Goal: Task Accomplishment & Management: Complete application form

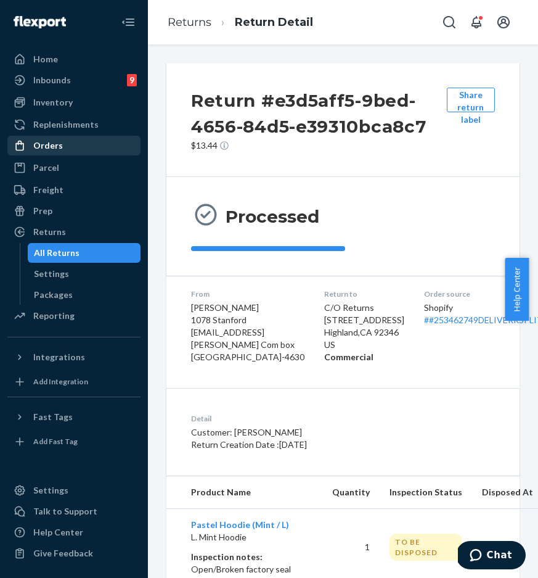
click at [93, 139] on div "Orders" at bounding box center [74, 145] width 131 height 17
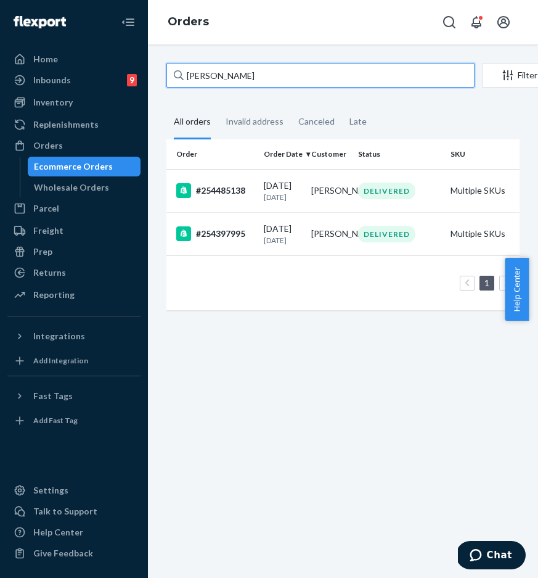
drag, startPoint x: 315, startPoint y: 71, endPoint x: 154, endPoint y: 60, distance: 161.4
click at [154, 60] on div "Angelina McMahon Filter Import Orders Create order Ecommerce order Removal orde…" at bounding box center [343, 311] width 390 height 534
type input "√"
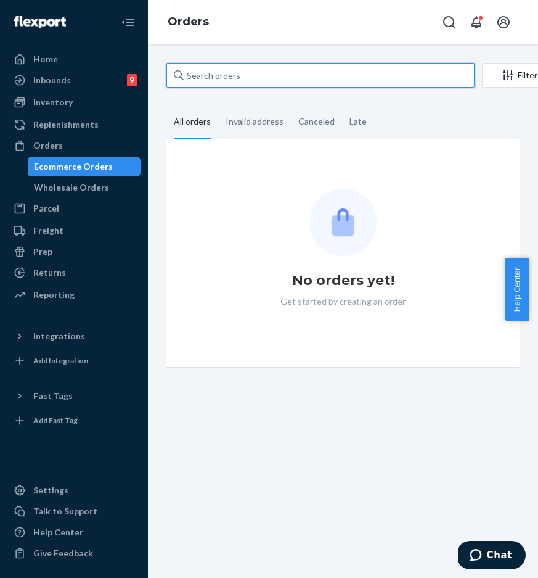
paste input "Thank you for your patience while we review your concern. Great news! The manag…"
type input "Thank you for your patience while we review your concern. Great news! The manag…"
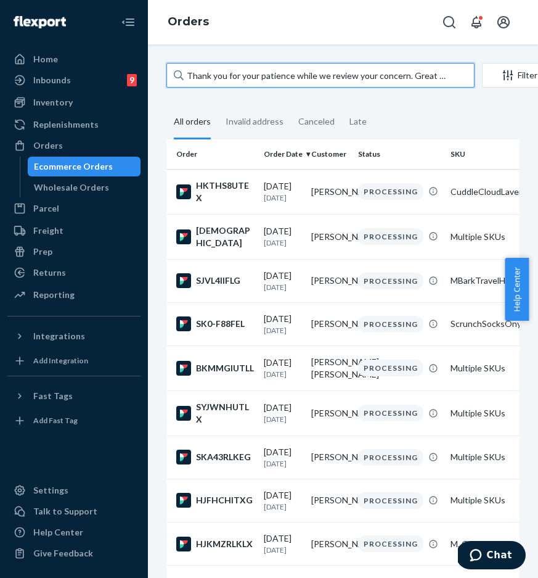
scroll to position [0, 357]
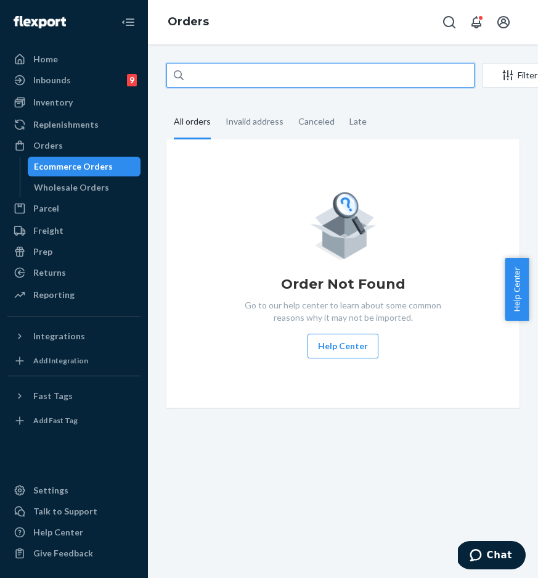
drag, startPoint x: 434, startPoint y: 75, endPoint x: 212, endPoint y: 56, distance: 222.9
click at [209, 56] on div "Thank you for your patience while we review your concern. Great news! The manag…" at bounding box center [343, 311] width 390 height 534
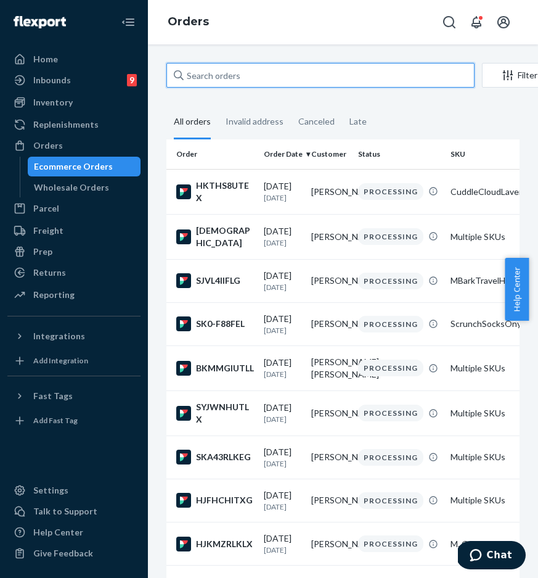
click at [341, 80] on input "text" at bounding box center [321, 75] width 308 height 25
paste input "#253658732"
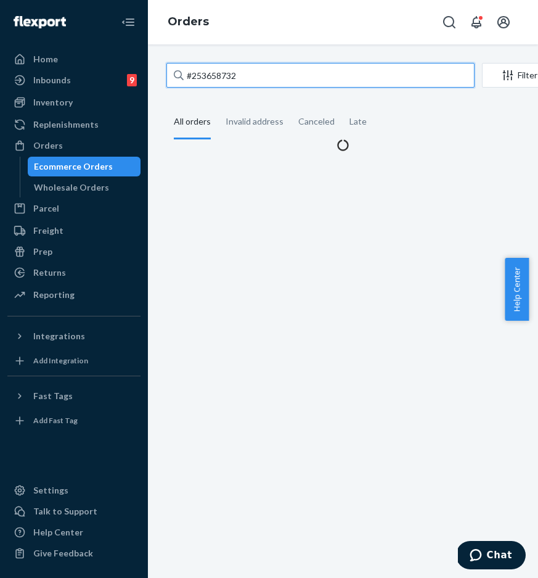
type input "#253658732"
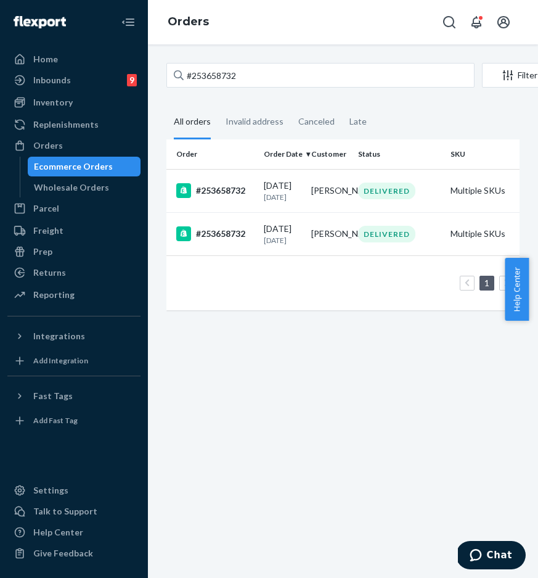
click at [321, 355] on div "#253658732 Filter Import Orders Create order Ecommerce order Removal order All …" at bounding box center [343, 311] width 390 height 534
click at [216, 198] on div "#253658732" at bounding box center [215, 190] width 78 height 15
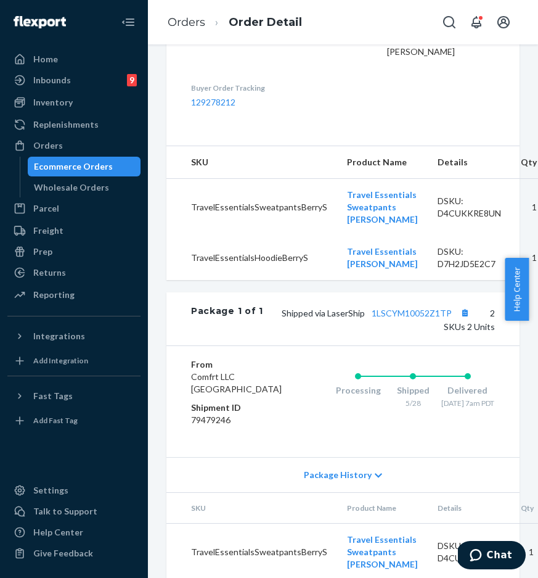
scroll to position [428, 0]
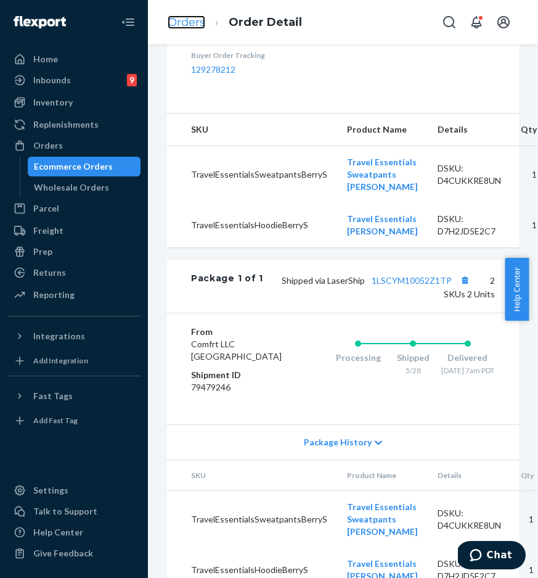
click at [188, 28] on link "Orders" at bounding box center [187, 22] width 38 height 14
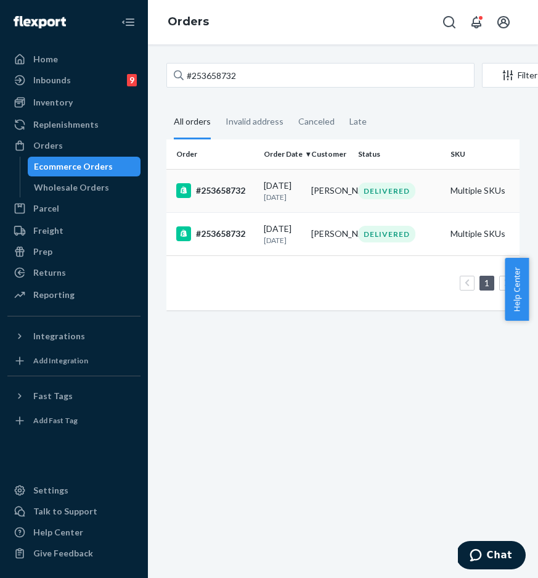
click at [226, 191] on div "#253658732" at bounding box center [215, 190] width 78 height 15
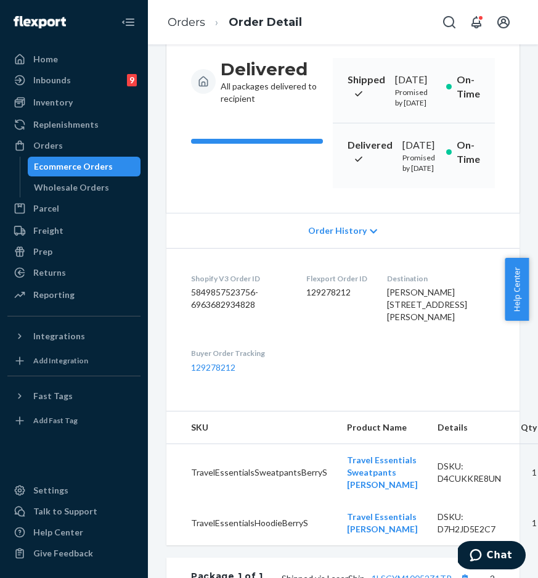
scroll to position [265, 0]
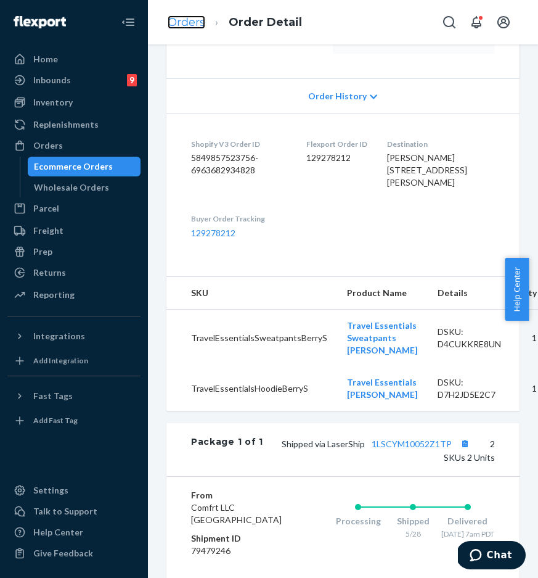
click at [175, 27] on link "Orders" at bounding box center [187, 22] width 38 height 14
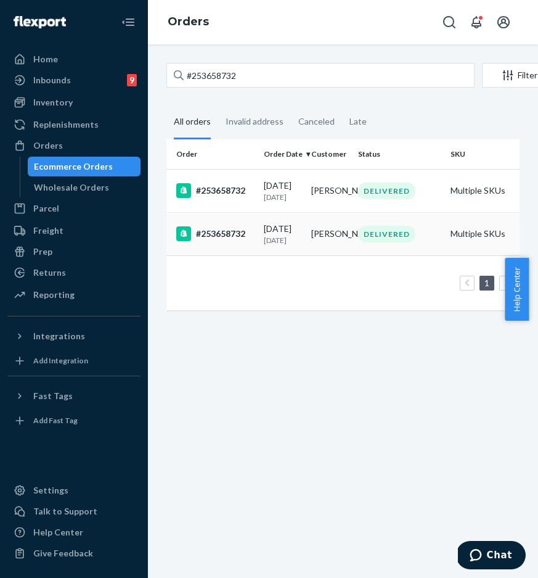
click at [221, 241] on div "#253658732" at bounding box center [215, 233] width 78 height 15
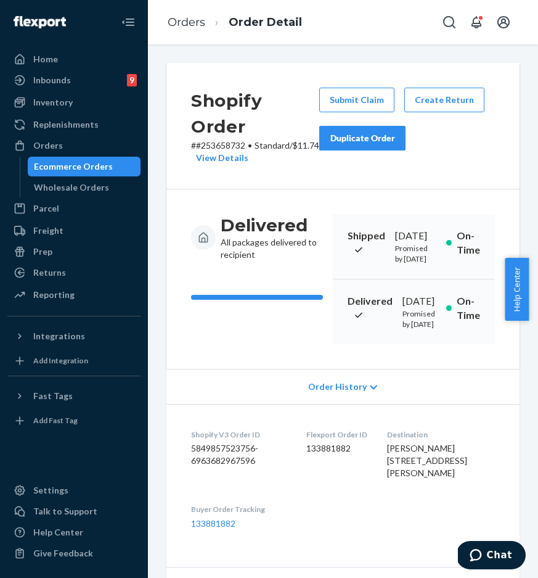
click at [371, 142] on div "Duplicate Order" at bounding box center [362, 138] width 65 height 12
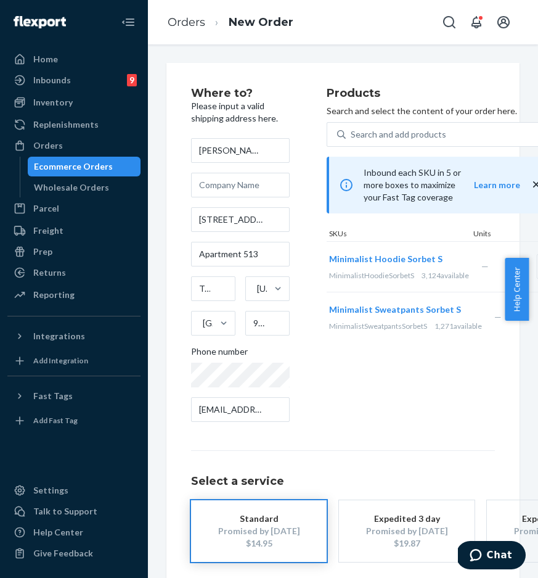
click at [394, 387] on div "Products Search and select the content of your order here. Search and add produ…" at bounding box center [442, 260] width 231 height 344
click at [177, 32] on ol "Orders New Order" at bounding box center [231, 22] width 146 height 36
click at [178, 19] on link "Orders" at bounding box center [187, 22] width 38 height 14
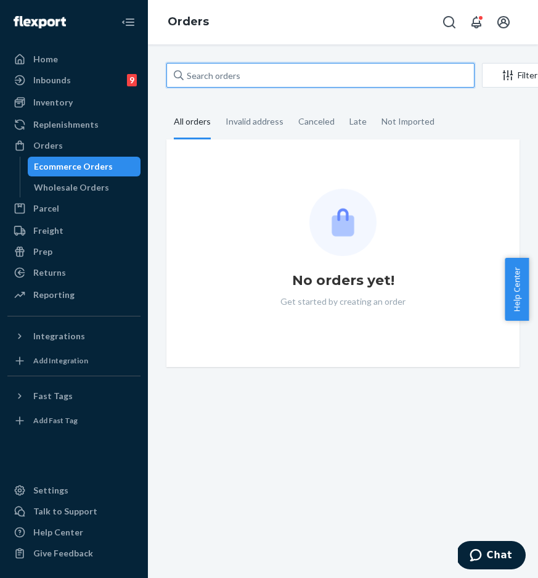
click at [241, 79] on input "text" at bounding box center [321, 75] width 308 height 25
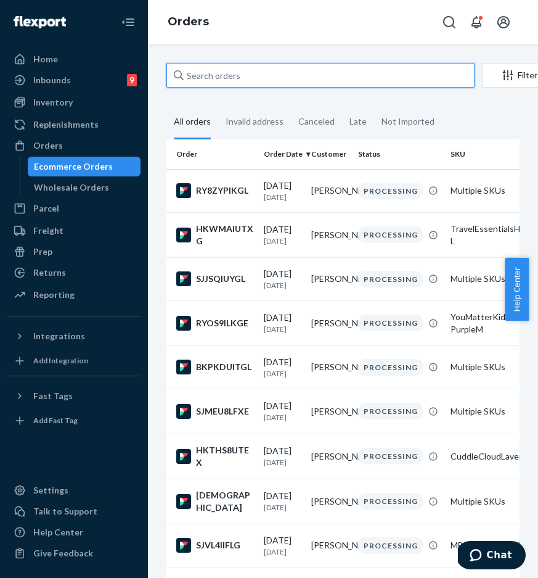
paste input "#253658732"
type input "#253658732"
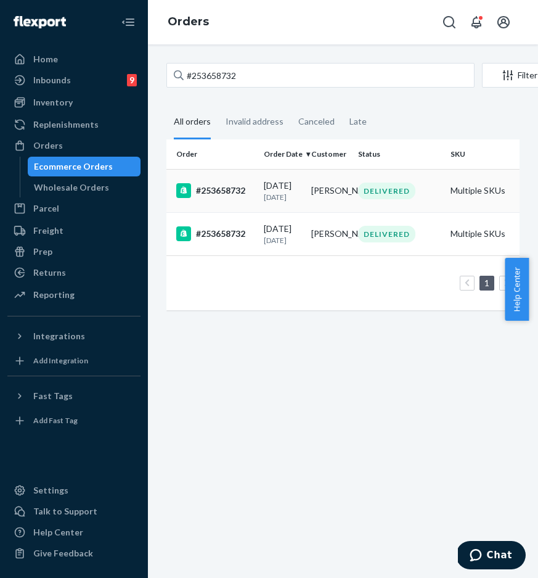
click at [213, 192] on div "#253658732" at bounding box center [215, 190] width 78 height 15
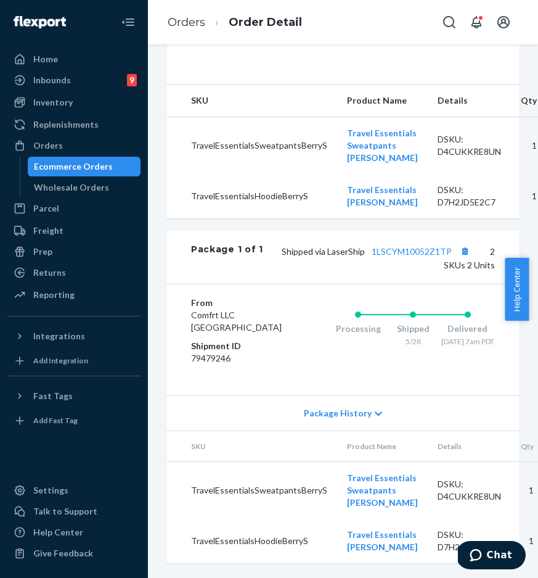
scroll to position [665, 0]
click at [181, 28] on link "Orders" at bounding box center [187, 22] width 38 height 14
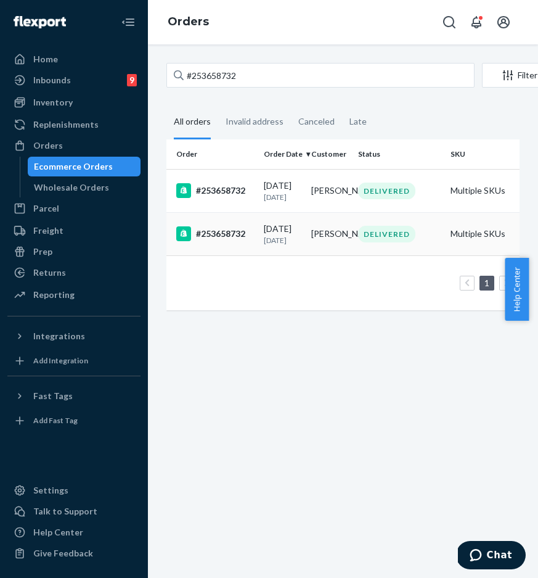
click at [254, 247] on td "#253658732" at bounding box center [213, 233] width 93 height 43
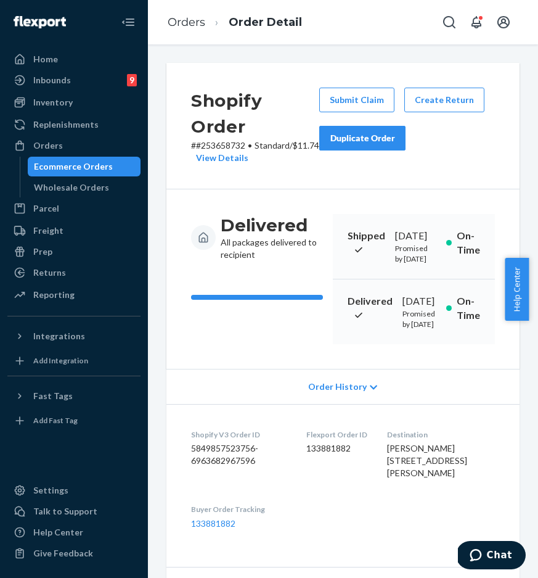
click at [378, 148] on button "Duplicate Order" at bounding box center [363, 138] width 86 height 25
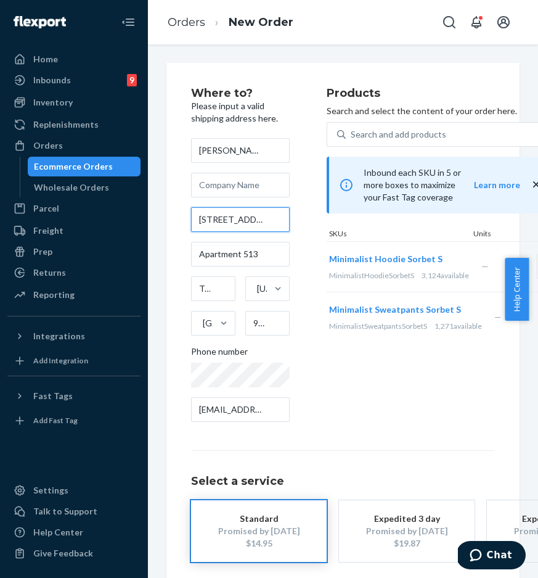
scroll to position [0, 49]
drag, startPoint x: 200, startPoint y: 221, endPoint x: 297, endPoint y: 220, distance: 96.8
click at [297, 220] on div "Where to? Please input a valid shipping address here. [PERSON_NAME] [STREET_ADD…" at bounding box center [259, 260] width 136 height 344
paste input "PO Box 3028"
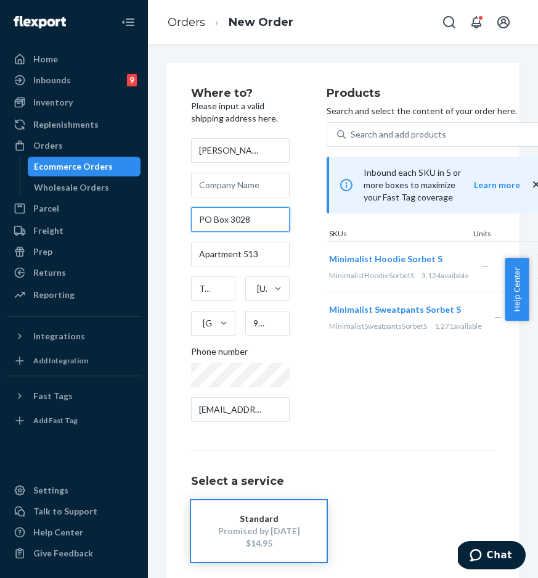
type input "PO Box 3028"
type input "[GEOGRAPHIC_DATA]"
type input "35803"
type input "[STREET_ADDRESS]"
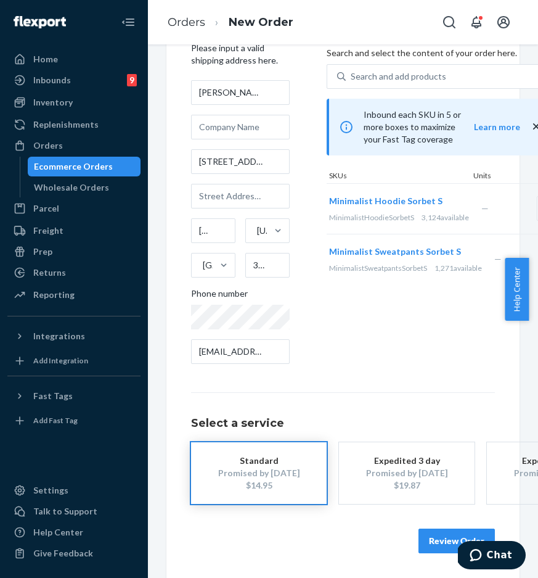
scroll to position [67, 0]
click at [443, 535] on button "Review Order" at bounding box center [457, 541] width 76 height 25
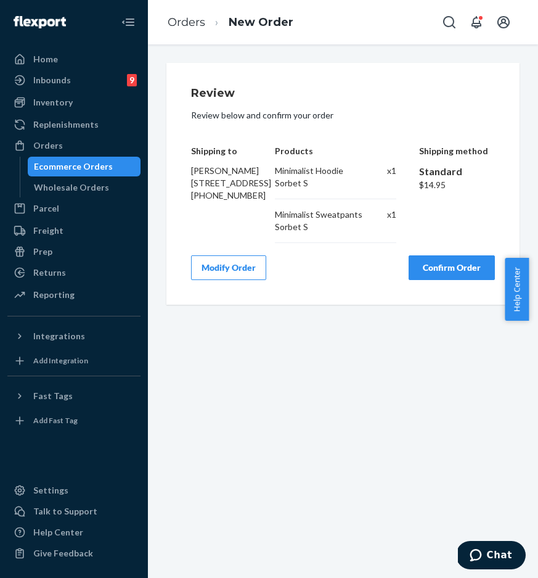
click at [231, 268] on button "Modify Order" at bounding box center [228, 267] width 75 height 25
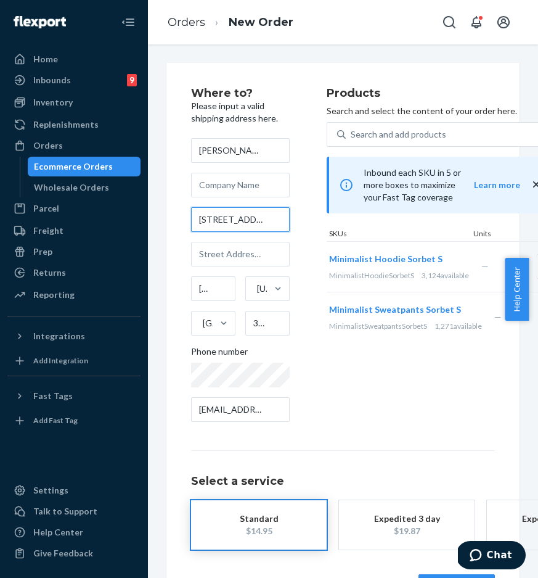
click at [237, 225] on input "[STREET_ADDRESS]" at bounding box center [240, 219] width 99 height 25
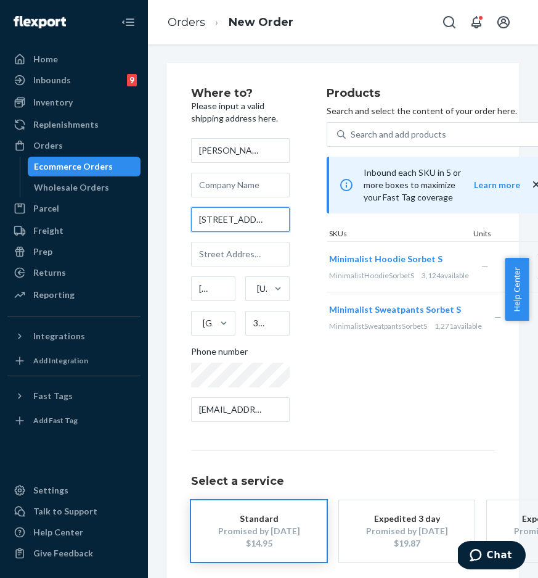
click at [221, 223] on input "[STREET_ADDRESS]" at bounding box center [240, 219] width 99 height 25
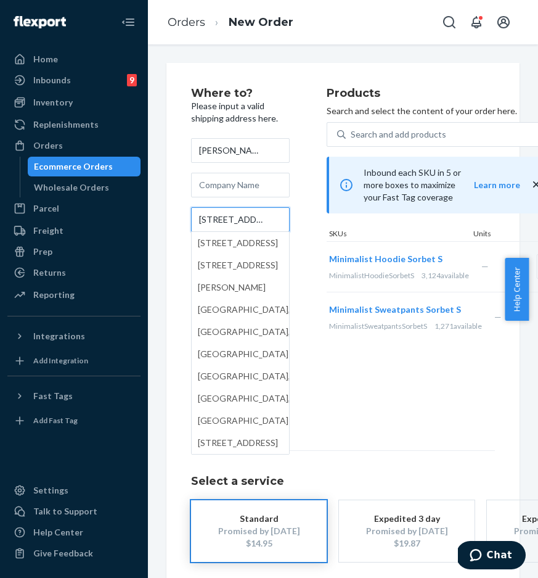
click at [272, 223] on input "[STREET_ADDRESS]" at bounding box center [240, 219] width 99 height 25
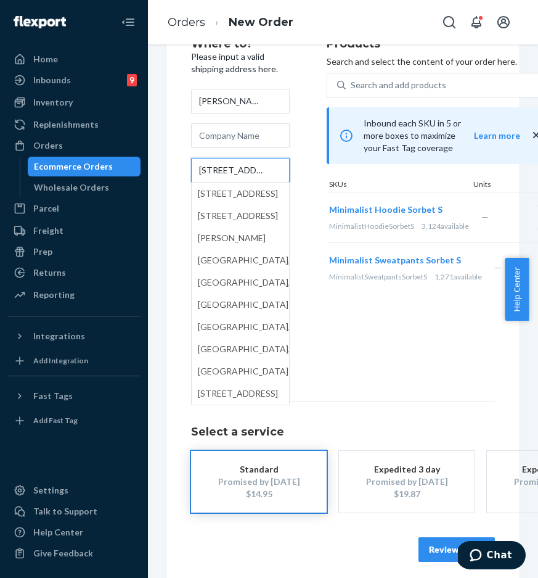
scroll to position [67, 0]
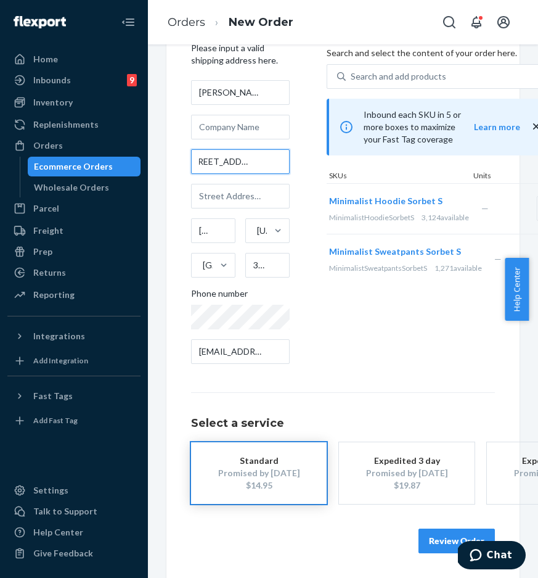
drag, startPoint x: 195, startPoint y: 151, endPoint x: 294, endPoint y: 154, distance: 98.7
click at [294, 154] on div "Where to? Please input a valid shipping address here. [PERSON_NAME] [STREET_ADD…" at bounding box center [259, 202] width 136 height 344
paste input "PO Box 3028 Lacey"
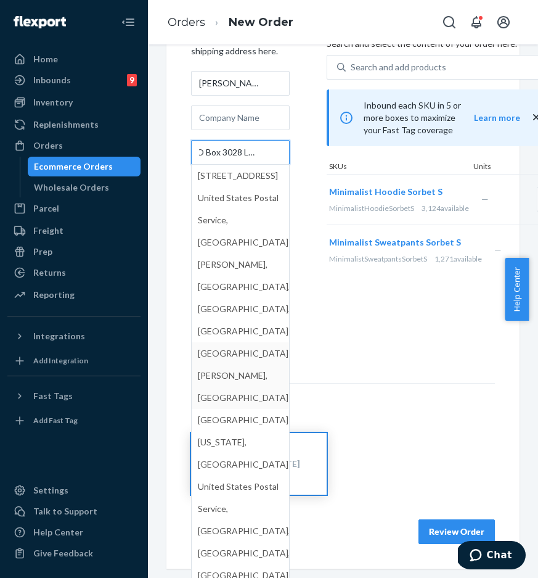
type input "PO Box 3028 Lacey"
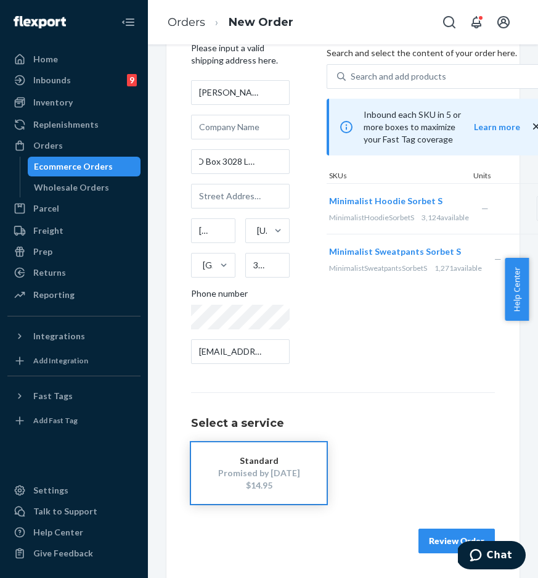
scroll to position [0, 0]
click at [360, 329] on div "Products Search and select the content of your order here. Search and add produ…" at bounding box center [442, 202] width 231 height 344
click at [199, 228] on input "[GEOGRAPHIC_DATA]" at bounding box center [213, 230] width 44 height 25
click at [235, 223] on input "[GEOGRAPHIC_DATA]" at bounding box center [213, 230] width 44 height 25
click at [196, 223] on input "[GEOGRAPHIC_DATA]" at bounding box center [213, 230] width 44 height 25
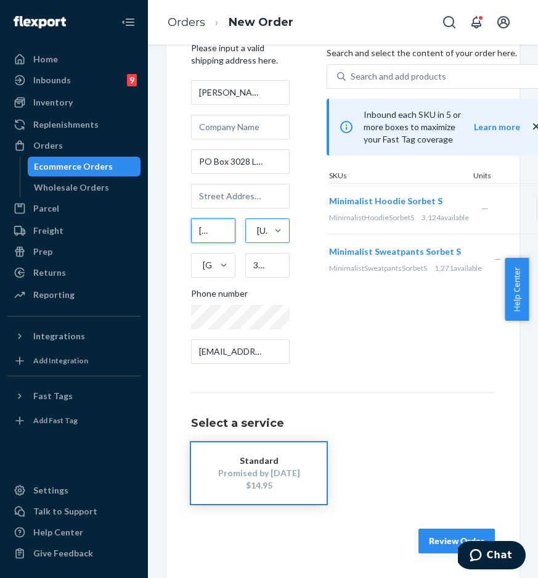
scroll to position [0, 28]
drag, startPoint x: 198, startPoint y: 222, endPoint x: 266, endPoint y: 220, distance: 68.5
click at [266, 220] on div "[GEOGRAPHIC_DATA] [US_STATE] [GEOGRAPHIC_DATA] 35803" at bounding box center [240, 247] width 99 height 59
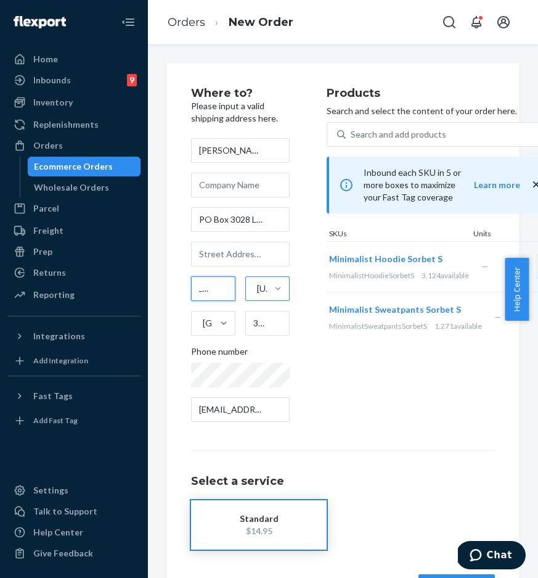
scroll to position [0, 10]
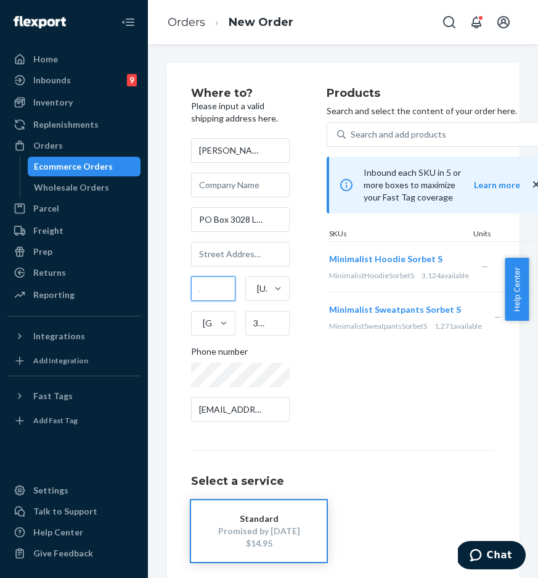
type input "Lcaey"
click at [316, 342] on div "Where to? Please input a valid shipping address here. [PERSON_NAME] [STREET_ADD…" at bounding box center [259, 260] width 136 height 344
click at [205, 287] on input "Lcaey" at bounding box center [213, 288] width 44 height 25
click at [258, 292] on div "[US_STATE]" at bounding box center [265, 288] width 16 height 12
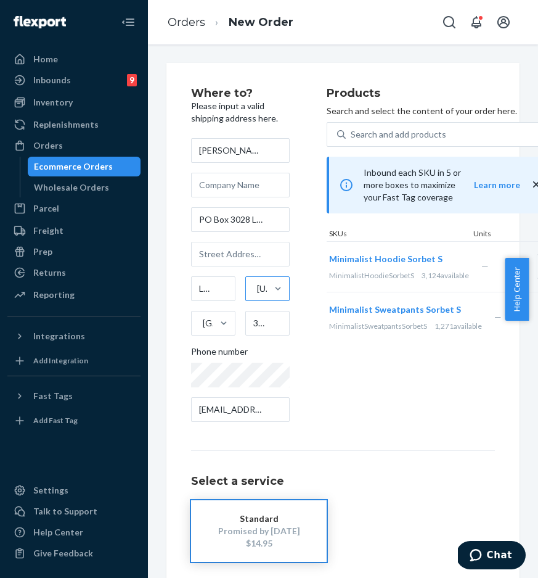
click at [257, 292] on input "[US_STATE]" at bounding box center [256, 288] width 1 height 12
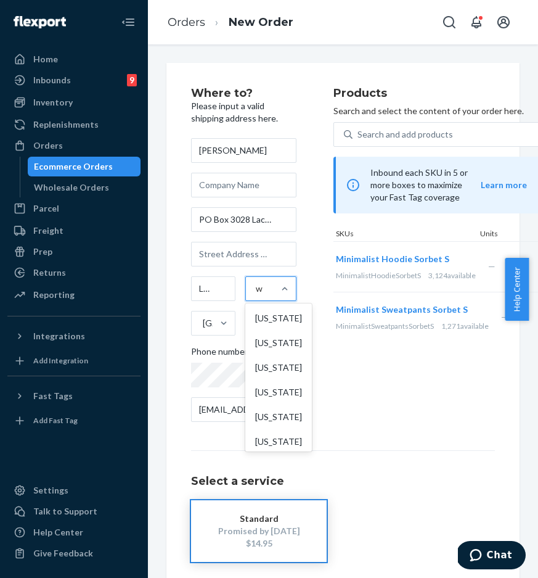
type input "wa"
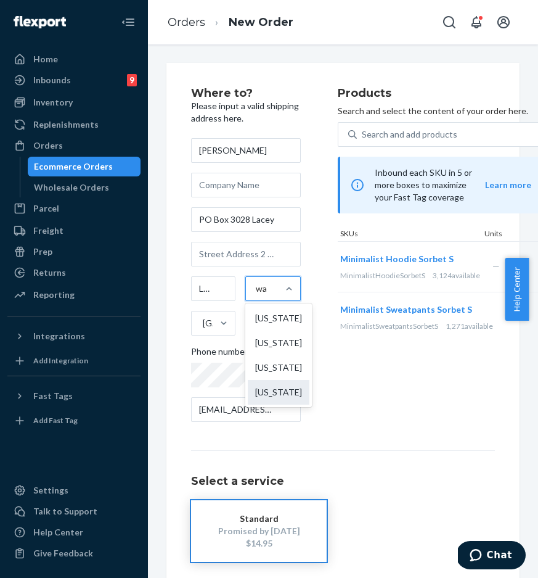
click at [278, 389] on div "[US_STATE]" at bounding box center [279, 392] width 62 height 25
click at [268, 295] on input "wa" at bounding box center [262, 288] width 12 height 12
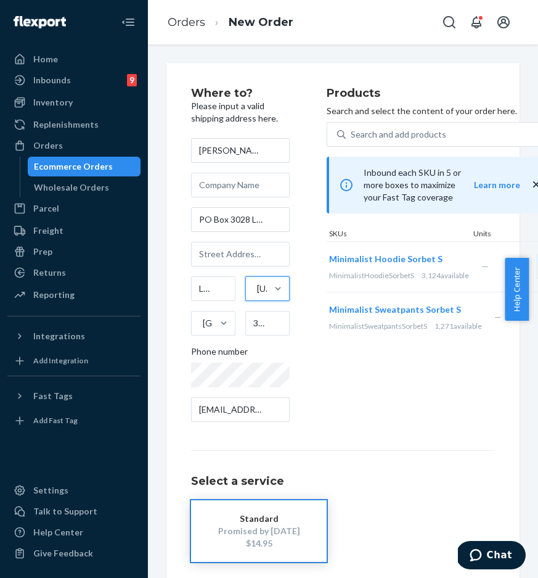
click at [269, 338] on div "[PERSON_NAME] PO Box 3028 [PERSON_NAME] option [US_STATE], [GEOGRAPHIC_DATA]. 0…" at bounding box center [240, 280] width 99 height 284
click at [270, 326] on input "35803" at bounding box center [267, 323] width 44 height 25
click at [250, 230] on input "PO Box 3028 Lacey" at bounding box center [240, 219] width 99 height 25
drag, startPoint x: 250, startPoint y: 220, endPoint x: 317, endPoint y: 220, distance: 66.6
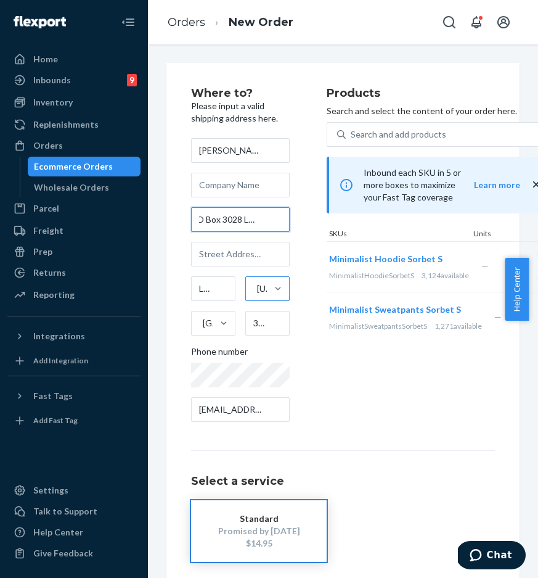
click at [317, 220] on div "Where to? Please input a valid shipping address here. [PERSON_NAME] [STREET_ADD…" at bounding box center [259, 260] width 136 height 344
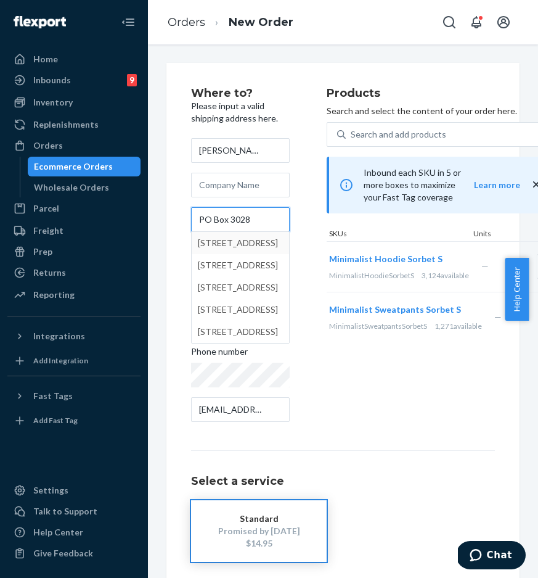
type input "PO Box 3028"
click at [427, 382] on div "Products Search and select the content of your order here. Search and add produ…" at bounding box center [442, 260] width 231 height 344
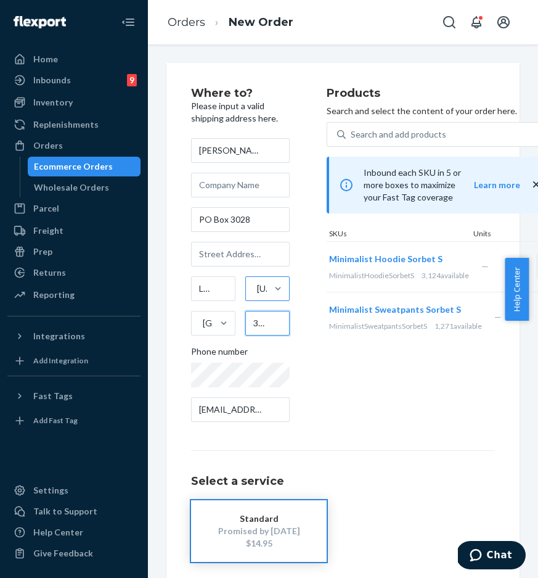
click at [259, 326] on input "35803" at bounding box center [267, 323] width 44 height 25
drag, startPoint x: 259, startPoint y: 326, endPoint x: 276, endPoint y: 324, distance: 17.4
click at [276, 324] on input "35803" at bounding box center [267, 323] width 44 height 25
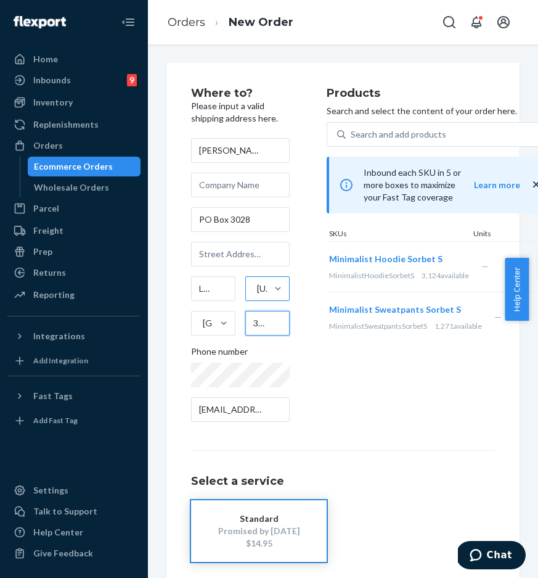
click at [255, 326] on input "35803" at bounding box center [267, 323] width 44 height 25
drag, startPoint x: 270, startPoint y: 323, endPoint x: 308, endPoint y: 324, distance: 38.3
click at [311, 324] on div "Where to? Please input a valid shipping address here. [PERSON_NAME][STREET_ADDR…" at bounding box center [259, 260] width 136 height 344
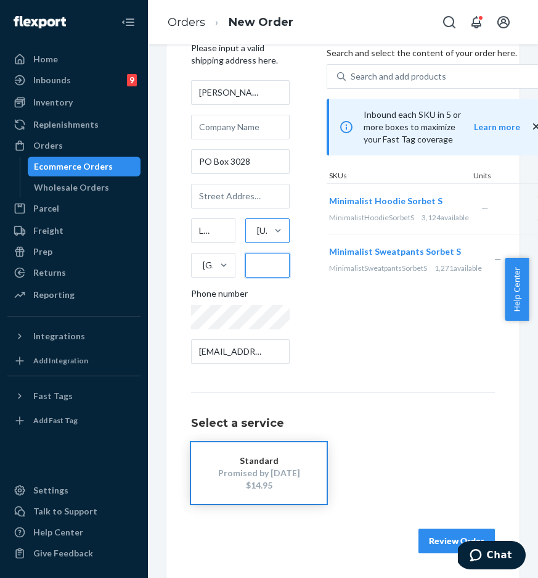
scroll to position [67, 0]
click at [377, 516] on div "Review Order" at bounding box center [343, 534] width 304 height 37
click at [258, 239] on div "Lcaey [US_STATE][GEOGRAPHIC_DATA] 35803" at bounding box center [240, 247] width 99 height 59
click at [182, 18] on link "Orders" at bounding box center [187, 22] width 38 height 14
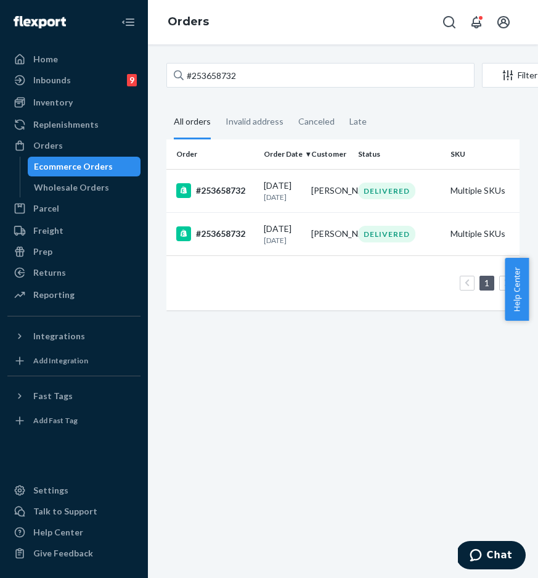
click at [219, 241] on div "#253658732" at bounding box center [215, 233] width 78 height 15
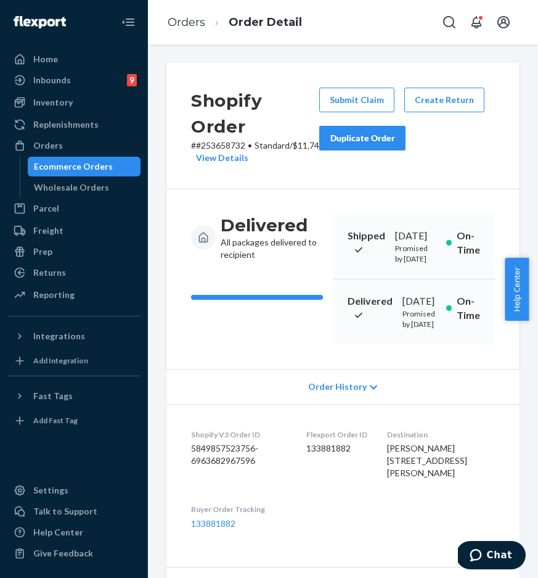
click at [379, 135] on div "Duplicate Order" at bounding box center [362, 138] width 65 height 12
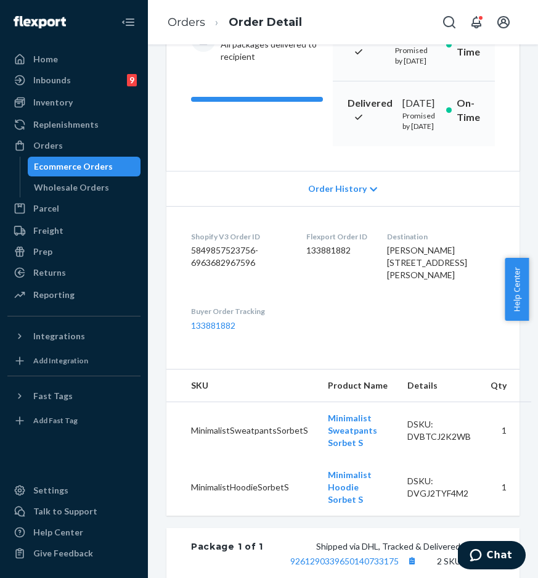
scroll to position [212, 0]
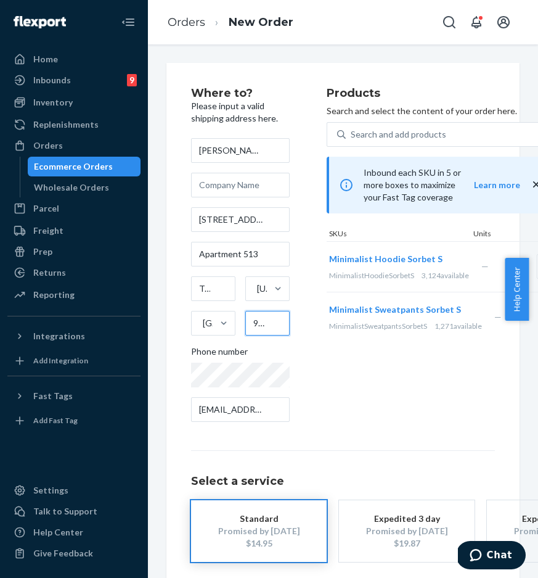
click at [262, 326] on input "98512-7847" at bounding box center [267, 323] width 44 height 25
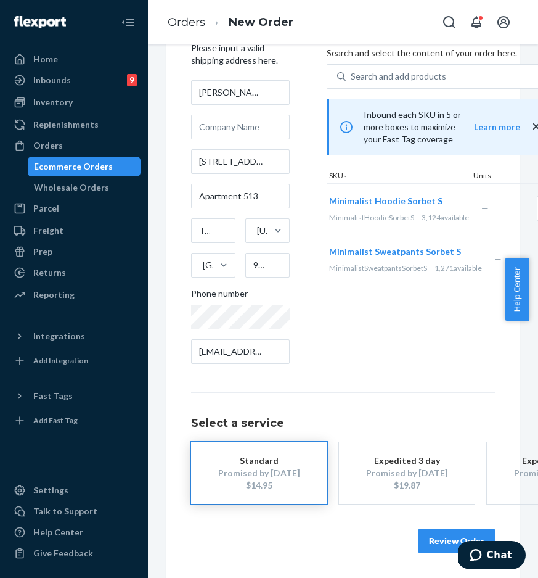
scroll to position [67, 0]
click at [441, 529] on button "Review Order" at bounding box center [457, 541] width 76 height 25
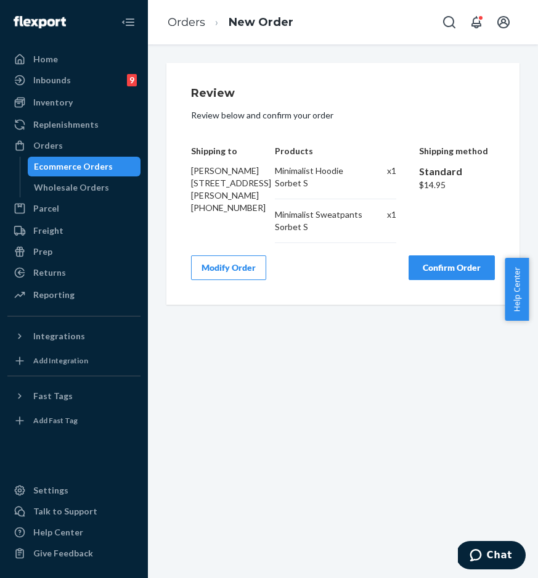
click at [251, 280] on button "Modify Order" at bounding box center [228, 267] width 75 height 25
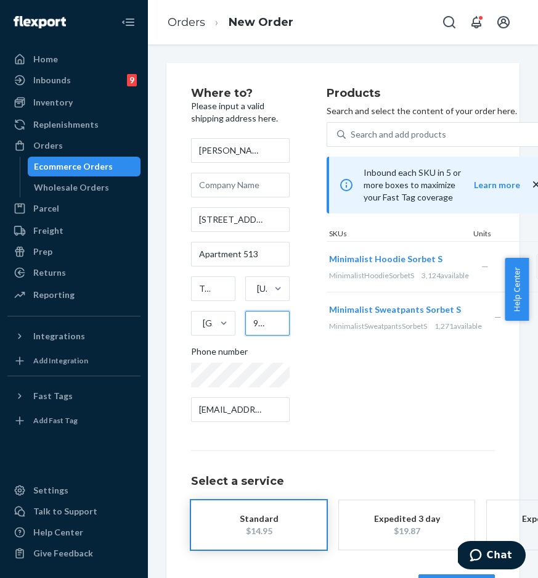
scroll to position [0, 37]
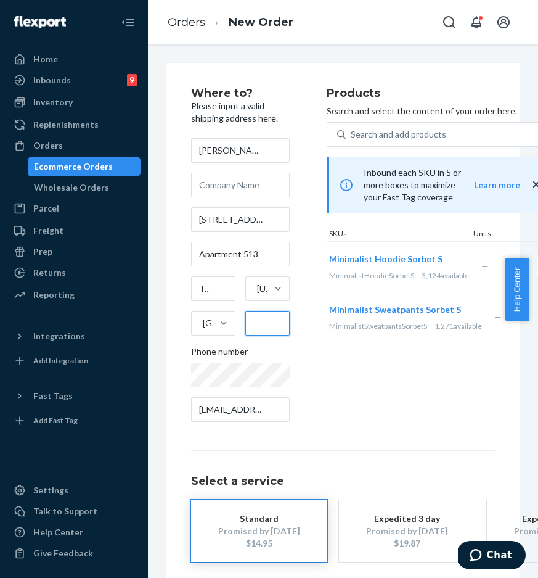
drag, startPoint x: 257, startPoint y: 323, endPoint x: 285, endPoint y: 322, distance: 27.8
click at [285, 322] on input "98512-7847" at bounding box center [267, 323] width 44 height 25
click at [262, 323] on input "98512-7847" at bounding box center [267, 323] width 44 height 25
click at [250, 322] on input "98512-7847" at bounding box center [267, 323] width 44 height 25
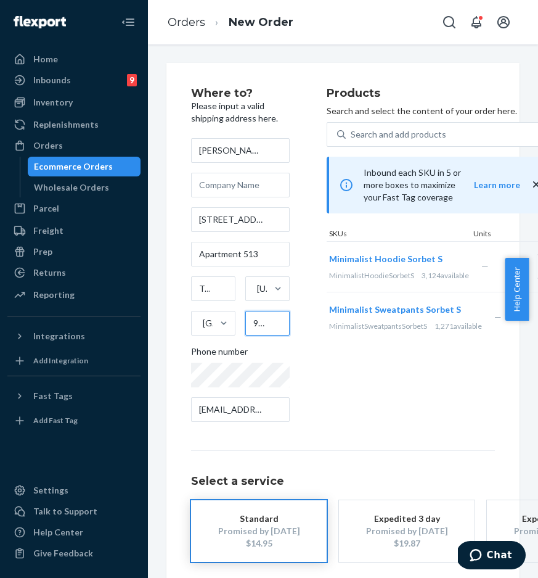
click at [252, 323] on input "98512-7847" at bounding box center [267, 323] width 44 height 25
drag, startPoint x: 252, startPoint y: 323, endPoint x: 321, endPoint y: 326, distance: 68.5
click at [321, 326] on div "Where to? Please input a valid shipping address here. [PERSON_NAME] [STREET_ADD…" at bounding box center [259, 260] width 136 height 344
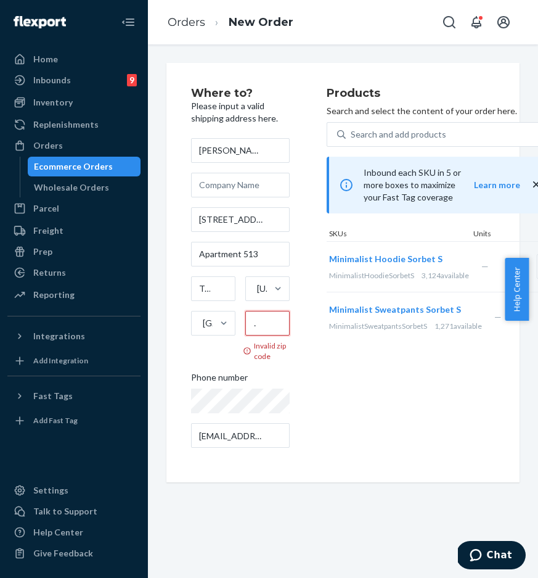
scroll to position [0, 14]
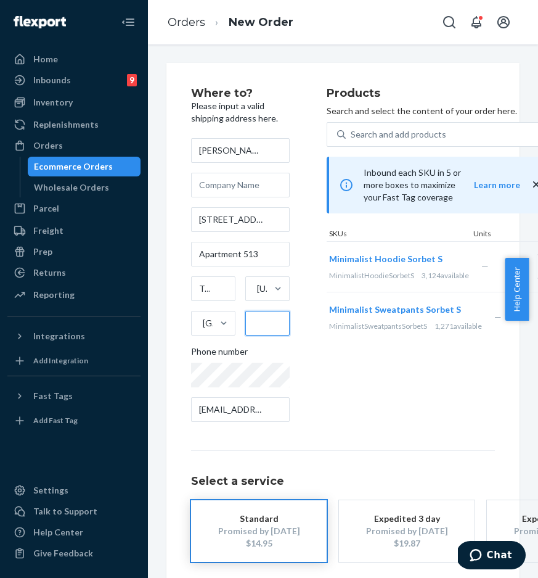
type input "98509"
click at [218, 290] on input "Tumwater" at bounding box center [213, 288] width 44 height 25
drag, startPoint x: 209, startPoint y: 289, endPoint x: 179, endPoint y: 287, distance: 30.2
click at [179, 287] on div "Where to? Please input a valid shipping address here. [PERSON_NAME] [STREET_ADD…" at bounding box center [343, 349] width 353 height 573
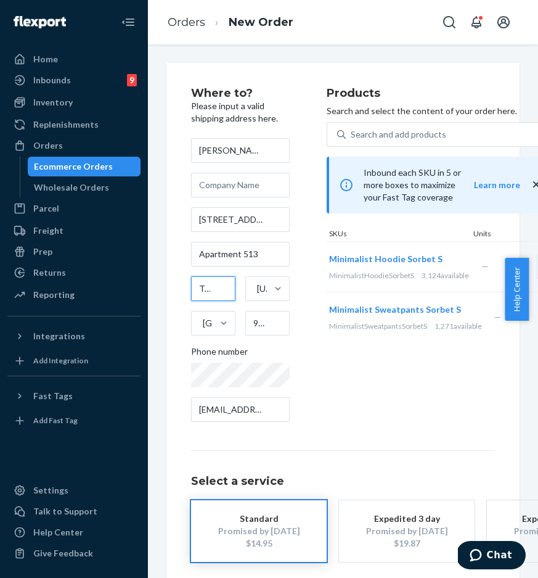
click at [193, 286] on input "Tumwater" at bounding box center [213, 288] width 44 height 25
drag, startPoint x: 207, startPoint y: 287, endPoint x: 231, endPoint y: 289, distance: 24.7
click at [231, 289] on input "Tumwater" at bounding box center [213, 288] width 44 height 25
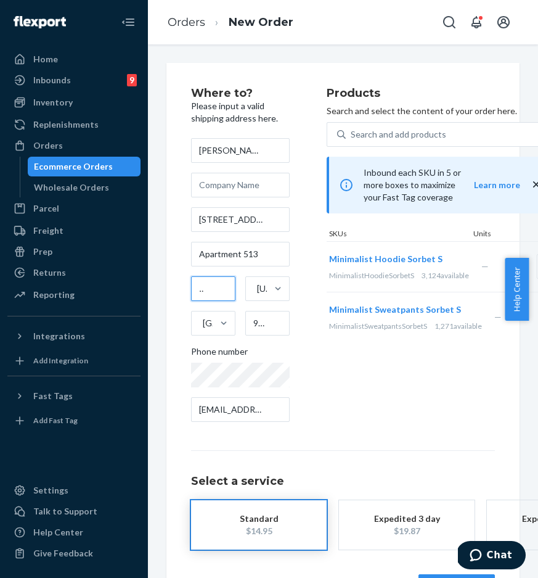
scroll to position [0, 10]
type input "Lacey"
drag, startPoint x: 284, startPoint y: 254, endPoint x: 176, endPoint y: 239, distance: 109.0
click at [176, 239] on div "Where to? Please input a valid shipping address here. [PERSON_NAME] [STREET_ADD…" at bounding box center [343, 343] width 353 height 561
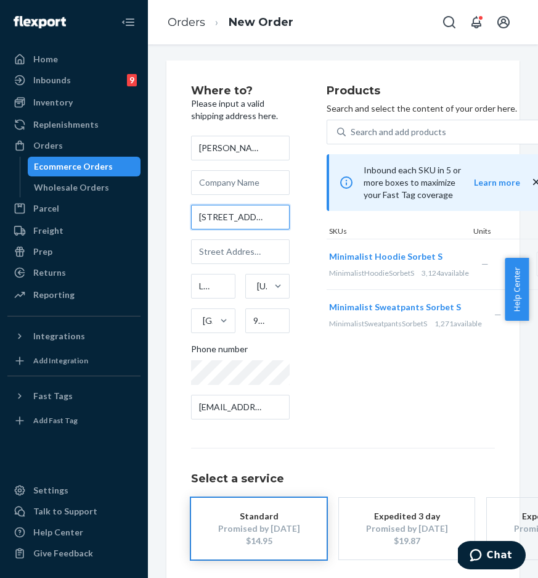
scroll to position [0, 49]
drag, startPoint x: 201, startPoint y: 221, endPoint x: 308, endPoint y: 220, distance: 107.3
click at [308, 220] on div "Where to? Please input a valid shipping address here. [PERSON_NAME] [STREET_ADD…" at bounding box center [259, 257] width 136 height 344
paste input "PO Box 3028"
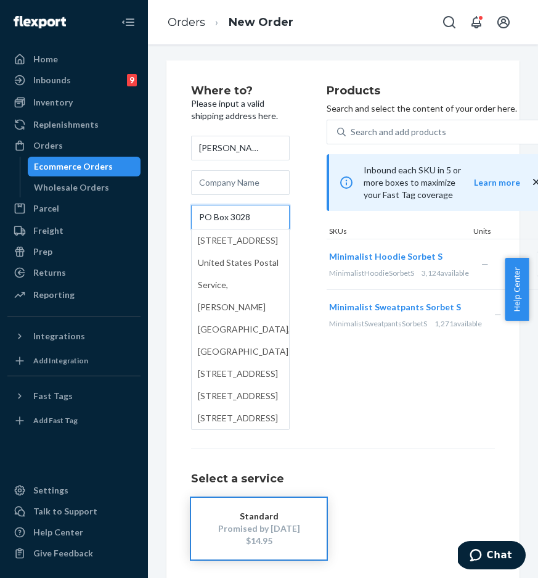
type input "PO Box 3028"
click at [406, 388] on div "Products Search and select the content of your order here. Search and add produ…" at bounding box center [442, 257] width 231 height 344
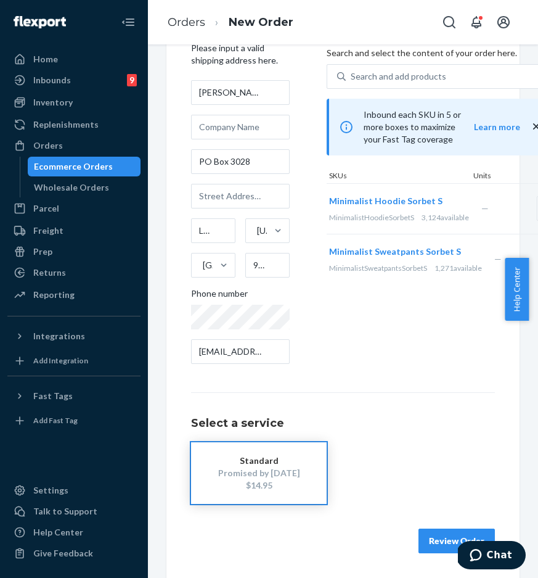
scroll to position [67, 0]
click at [426, 529] on button "Review Order" at bounding box center [457, 541] width 76 height 25
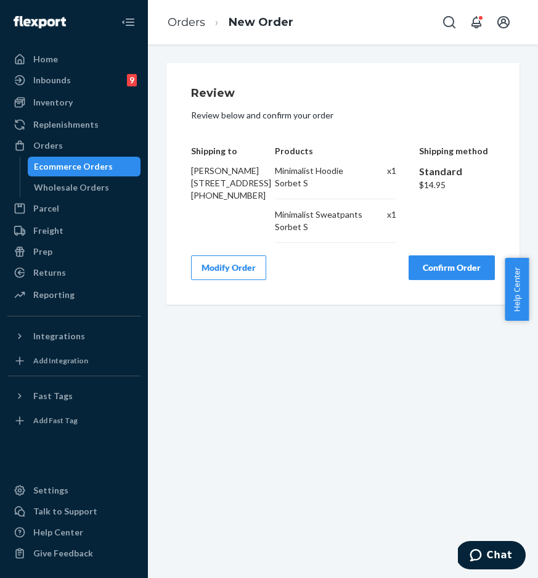
scroll to position [0, 0]
click at [208, 23] on li "New Order" at bounding box center [249, 22] width 88 height 17
click at [194, 21] on link "Orders" at bounding box center [187, 22] width 38 height 14
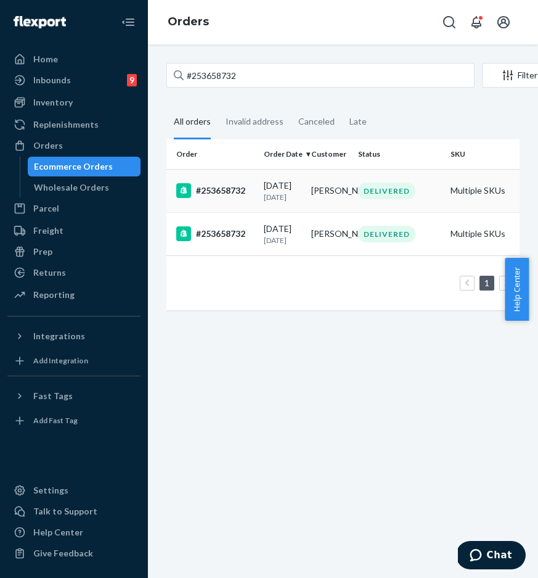
click at [216, 198] on div "#253658732" at bounding box center [215, 190] width 78 height 15
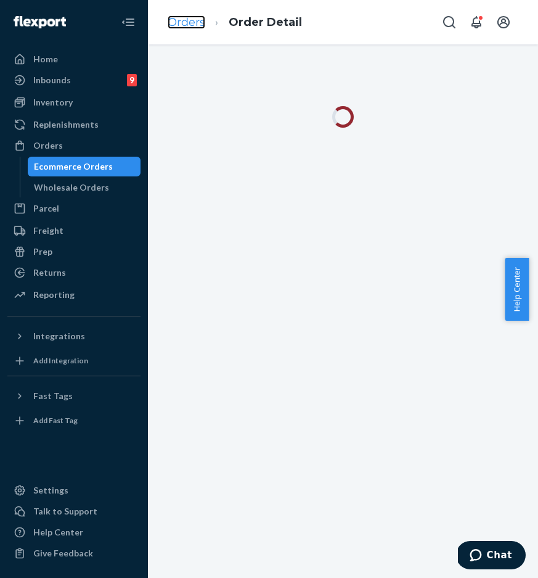
click at [186, 28] on link "Orders" at bounding box center [187, 22] width 38 height 14
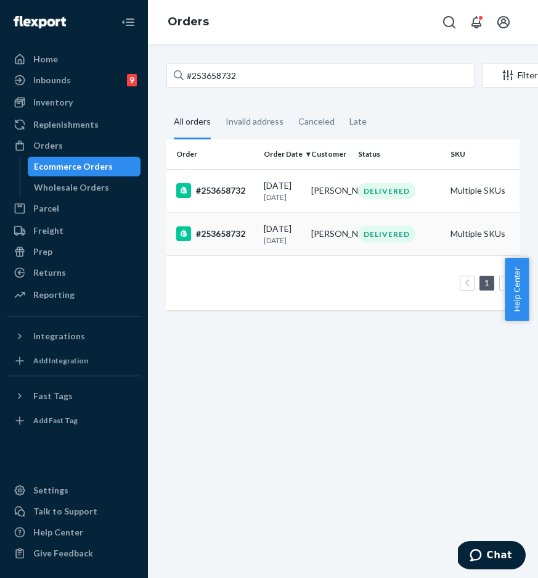
click at [193, 240] on td "#253658732" at bounding box center [213, 233] width 93 height 43
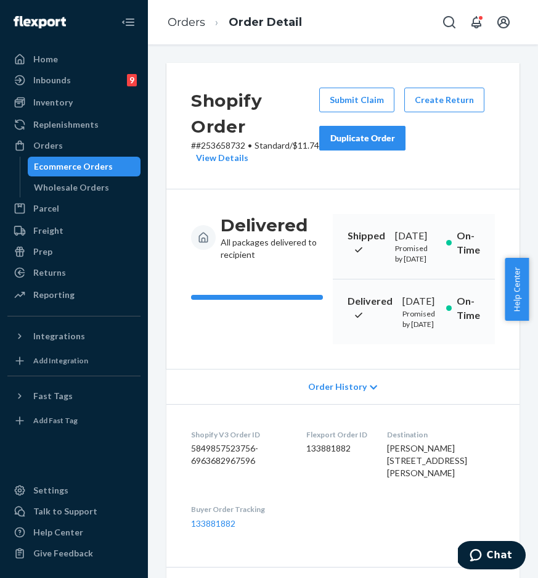
click at [360, 147] on button "Duplicate Order" at bounding box center [363, 138] width 86 height 25
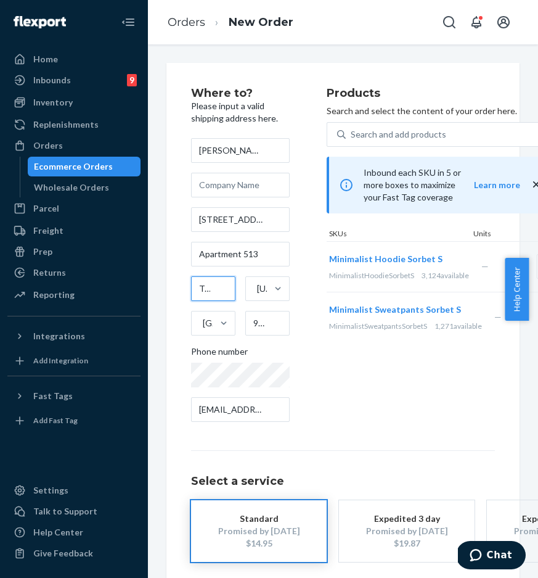
click at [215, 291] on input "Tumwater" at bounding box center [213, 288] width 44 height 25
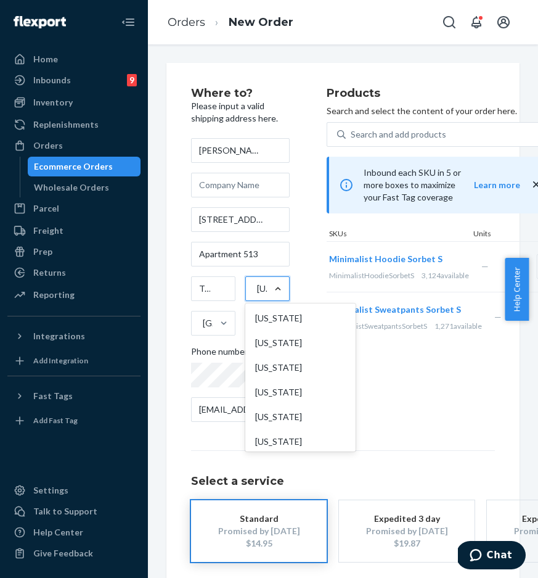
click at [270, 289] on div at bounding box center [278, 288] width 22 height 12
click at [257, 289] on input "option [US_STATE] focused, 53 of 59. 59 results available. Use Up and Down to c…" at bounding box center [256, 288] width 1 height 12
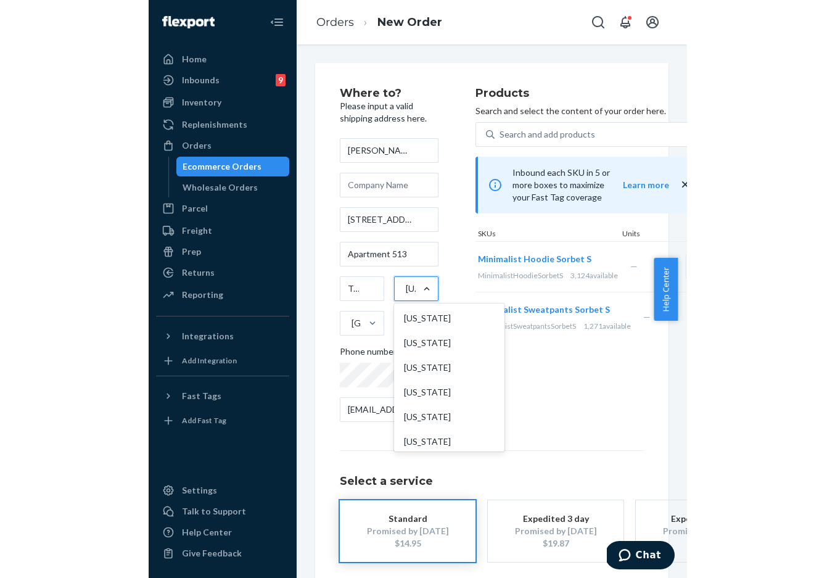
scroll to position [1244, 0]
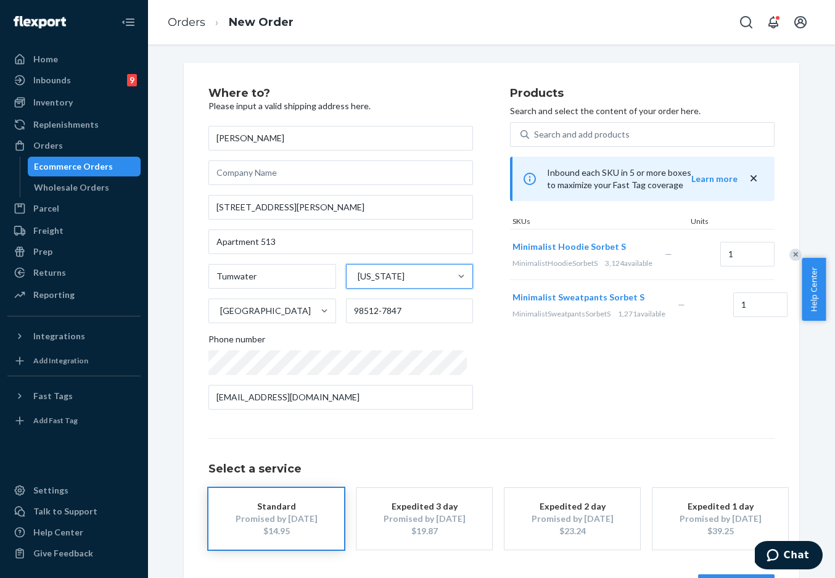
click at [277, 290] on div "Tumwater 0 results available. Select is focused ,type to refine list, press Dow…" at bounding box center [340, 293] width 265 height 59
click at [297, 223] on div "[PERSON_NAME] [STREET_ADDRESS][PERSON_NAME][US_STATE][PHONE_NUMBER] Phone numbe…" at bounding box center [340, 268] width 265 height 284
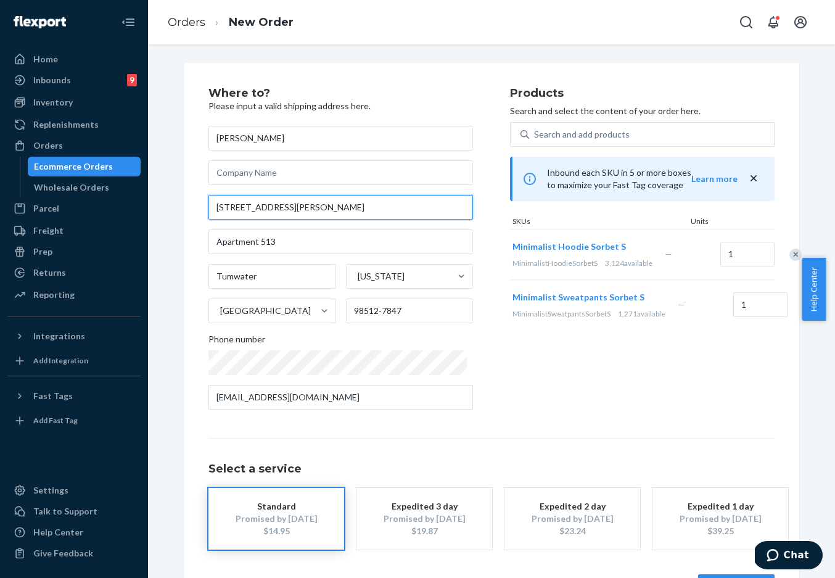
paste input "PO Box 3028"
drag, startPoint x: 339, startPoint y: 209, endPoint x: 213, endPoint y: 207, distance: 125.2
click at [213, 207] on input "[STREET_ADDRESS][PERSON_NAME]" at bounding box center [340, 207] width 265 height 25
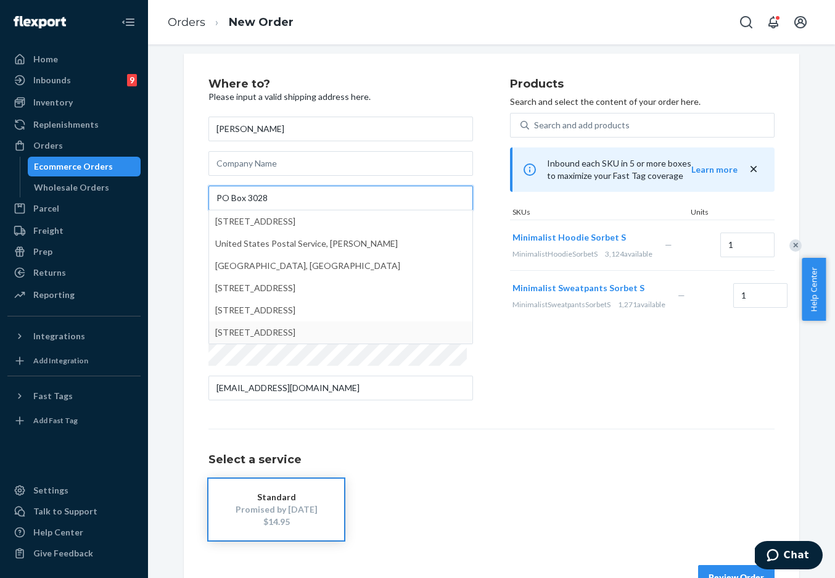
scroll to position [8, 0]
type input "PO Box 3028"
click at [192, 247] on div "Where to? Please input a valid shipping address here. [PERSON_NAME][GEOGRAPHIC_…" at bounding box center [492, 335] width 616 height 561
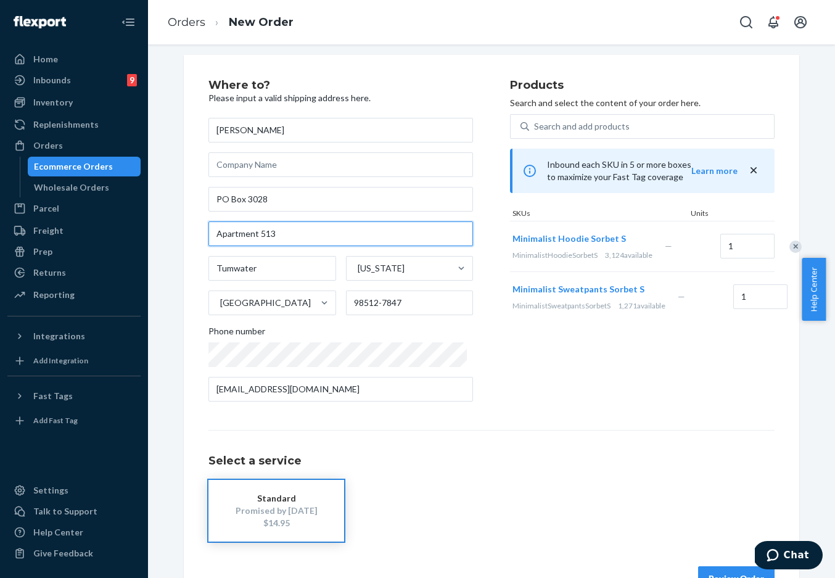
drag, startPoint x: 286, startPoint y: 242, endPoint x: 207, endPoint y: 233, distance: 79.4
click at [208, 233] on input "Apartment 513" at bounding box center [340, 233] width 265 height 25
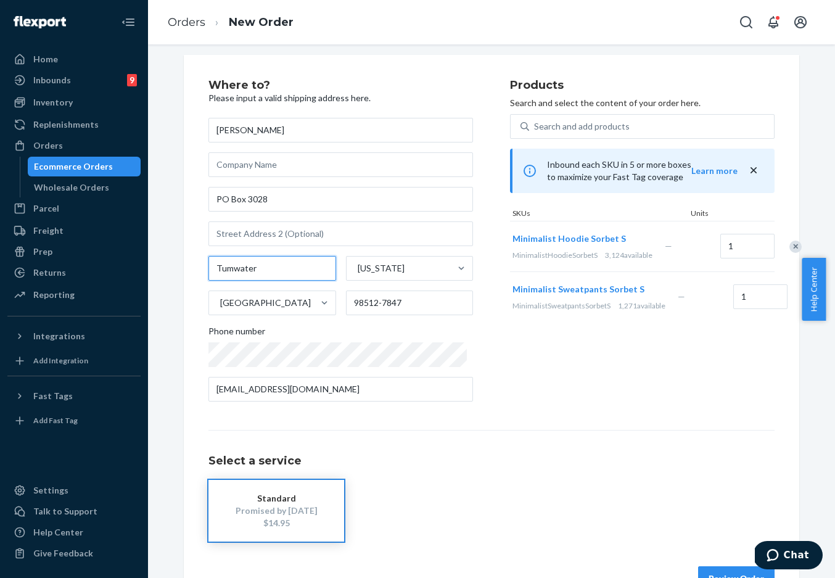
click at [263, 265] on input "Tumwater" at bounding box center [272, 268] width 128 height 25
drag, startPoint x: 269, startPoint y: 268, endPoint x: 182, endPoint y: 258, distance: 87.5
click at [184, 258] on div "Where to? Please input a valid shipping address here. [PERSON_NAME][GEOGRAPHIC_…" at bounding box center [492, 335] width 616 height 561
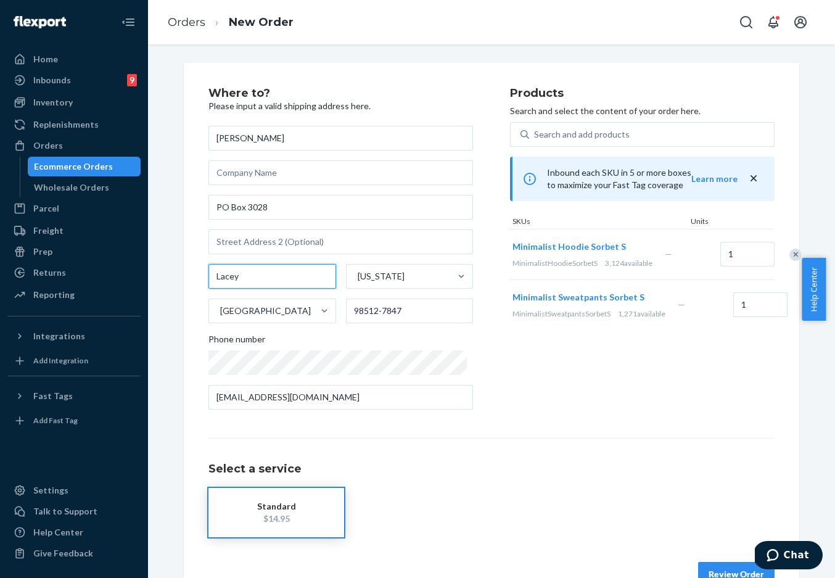
type input "Lacey"
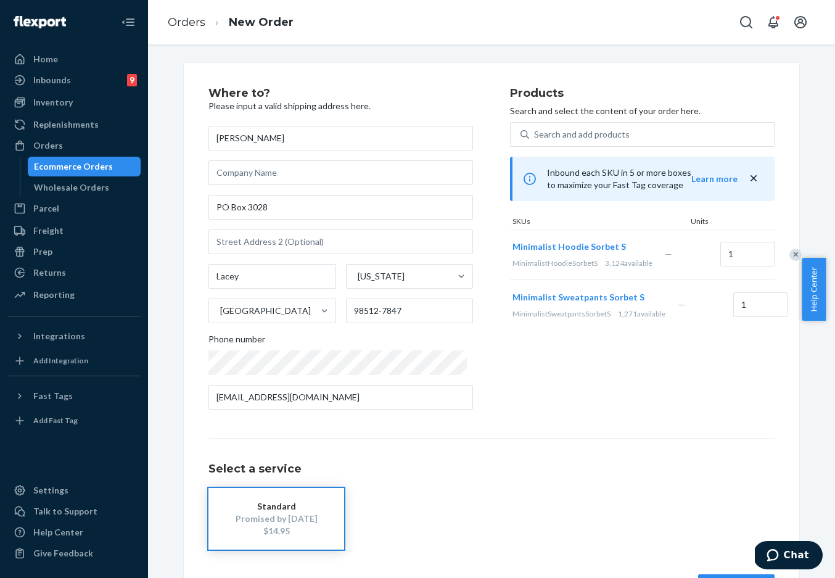
drag, startPoint x: 250, startPoint y: 263, endPoint x: 259, endPoint y: 248, distance: 17.1
click at [250, 263] on div "[PERSON_NAME] [STREET_ADDRESS][US_STATE][PHONE_NUMBER] Phone number [EMAIL_ADDR…" at bounding box center [340, 268] width 265 height 284
click at [259, 248] on input "text" at bounding box center [340, 241] width 265 height 25
click at [421, 276] on div "[US_STATE]" at bounding box center [399, 276] width 104 height 25
click at [358, 276] on input "[US_STATE]" at bounding box center [357, 276] width 1 height 12
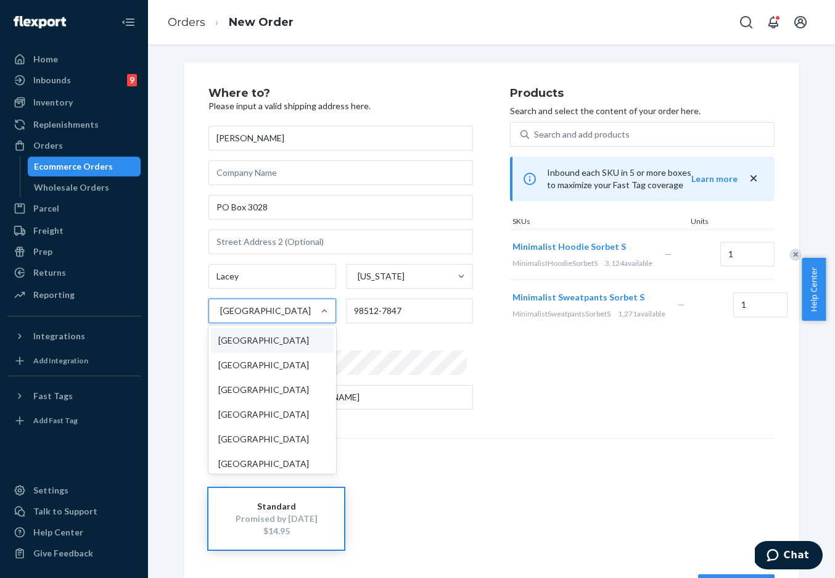
click at [289, 316] on div "[GEOGRAPHIC_DATA]" at bounding box center [261, 311] width 104 height 25
click at [220, 316] on input "option [GEOGRAPHIC_DATA] focused, 1 of 241. 241 results available. Use Up and D…" at bounding box center [219, 311] width 1 height 12
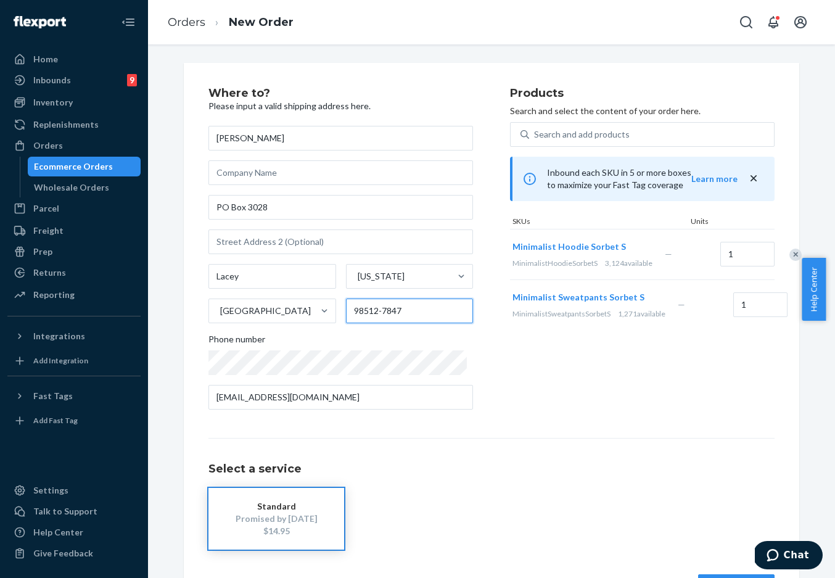
click at [406, 321] on input "98512-7847" at bounding box center [410, 311] width 128 height 25
click at [422, 309] on input "98512-7847" at bounding box center [410, 311] width 128 height 25
drag, startPoint x: 422, startPoint y: 309, endPoint x: 328, endPoint y: 305, distance: 94.5
click at [329, 305] on div "Lacey [US_STATE][GEOGRAPHIC_DATA] 98512-7847" at bounding box center [340, 293] width 265 height 59
paste input "09"
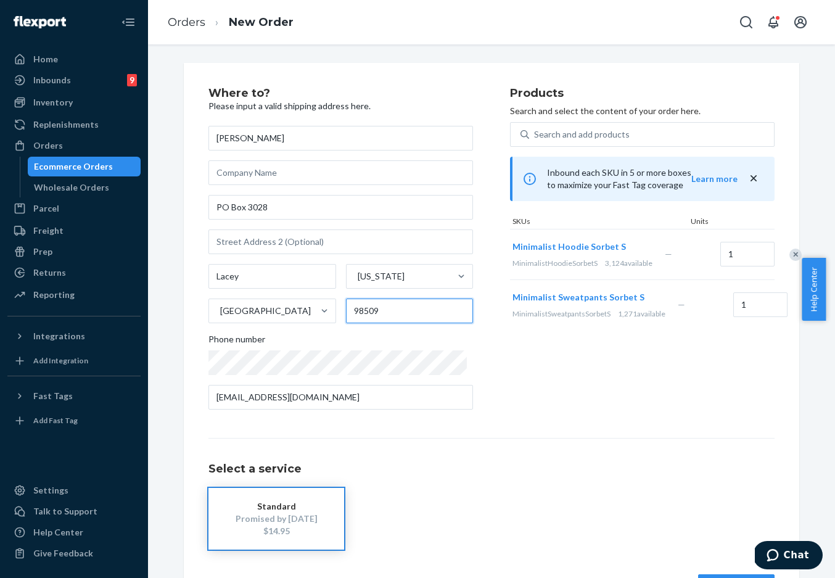
type input "98509"
click at [510, 368] on div "Products Search and select the content of your order here. Search and add produ…" at bounding box center [642, 254] width 265 height 332
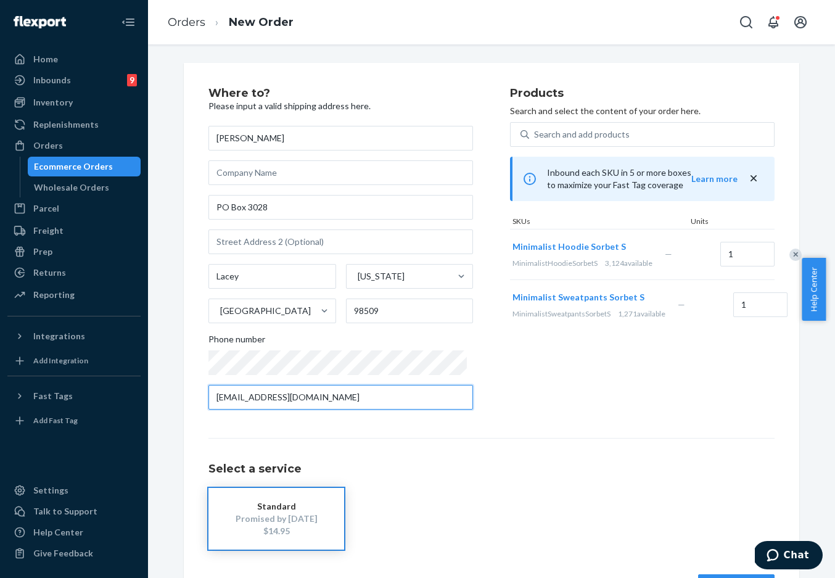
click at [408, 393] on input "[EMAIL_ADDRESS][DOMAIN_NAME]" at bounding box center [340, 397] width 265 height 25
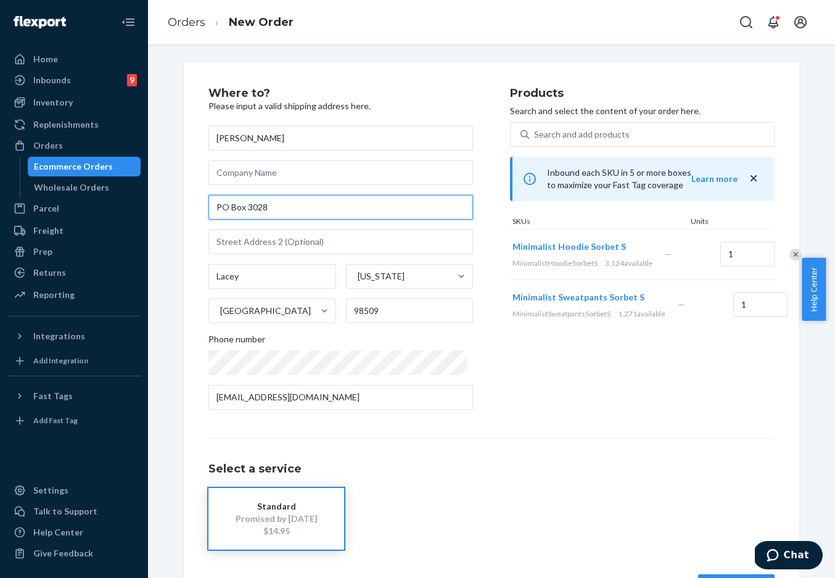
drag, startPoint x: 293, startPoint y: 209, endPoint x: 171, endPoint y: 198, distance: 122.6
click at [175, 198] on div "Where to? Please input a valid shipping address here. [PERSON_NAME][GEOGRAPHIC_…" at bounding box center [492, 343] width 634 height 561
paste input "[PERSON_NAME], [STREET_ADDRESS][US_STATE], 3607916855"
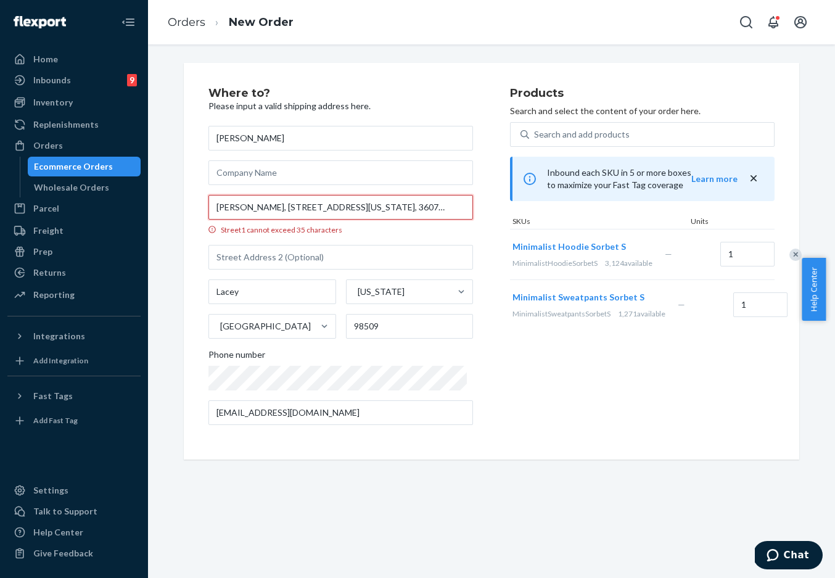
scroll to position [0, 82]
click at [334, 257] on input "text" at bounding box center [340, 257] width 265 height 25
drag, startPoint x: 215, startPoint y: 208, endPoint x: 260, endPoint y: 208, distance: 45.0
click at [260, 208] on input "[PERSON_NAME], [STREET_ADDRESS][US_STATE], 3607916855" at bounding box center [340, 207] width 265 height 25
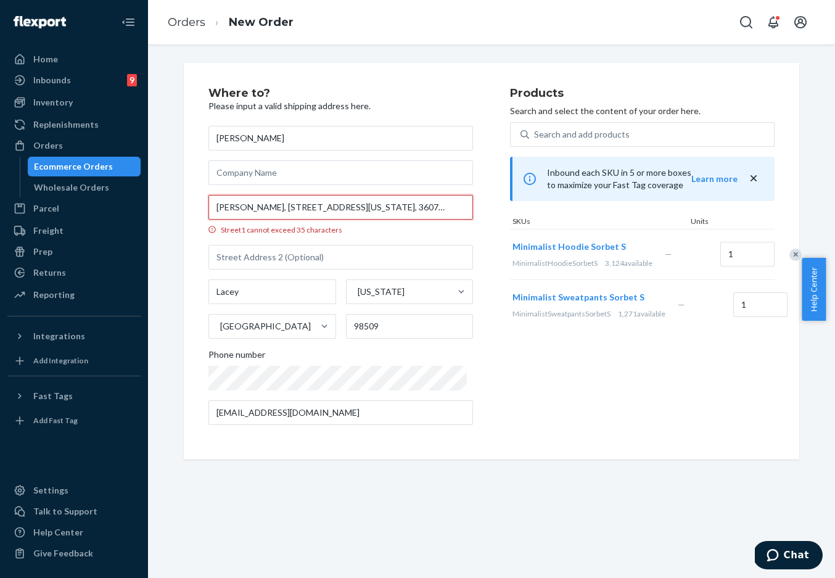
drag, startPoint x: 263, startPoint y: 208, endPoint x: 167, endPoint y: 202, distance: 96.4
click at [168, 202] on div "Where to? Please input a valid shipping address here. [PERSON_NAME] [PERSON_NAM…" at bounding box center [491, 261] width 669 height 397
type input "[STREET_ADDRESS][US_STATE], 3607916855"
type input "Olympia"
click at [262, 289] on input "Olympia" at bounding box center [272, 291] width 128 height 25
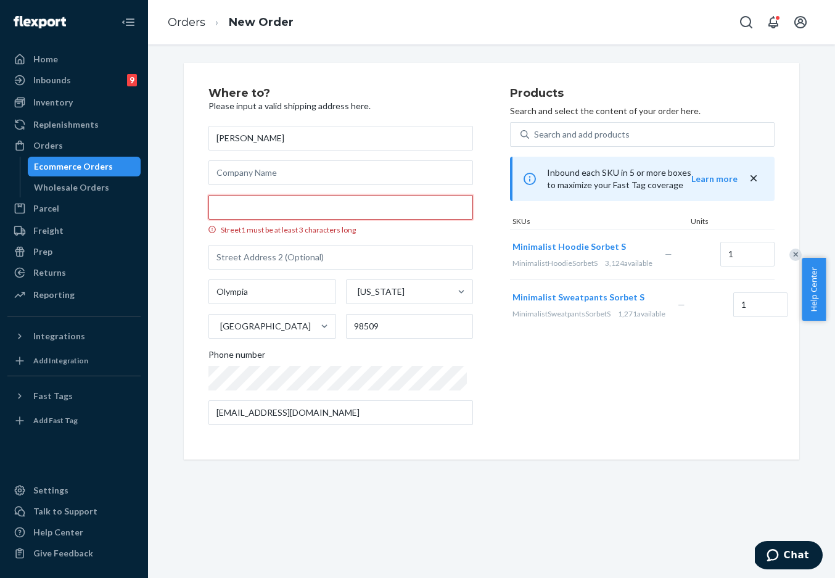
click at [264, 204] on input "Street1 must be at least 3 characters long" at bounding box center [340, 207] width 265 height 25
click at [181, 15] on link "Orders" at bounding box center [187, 22] width 38 height 14
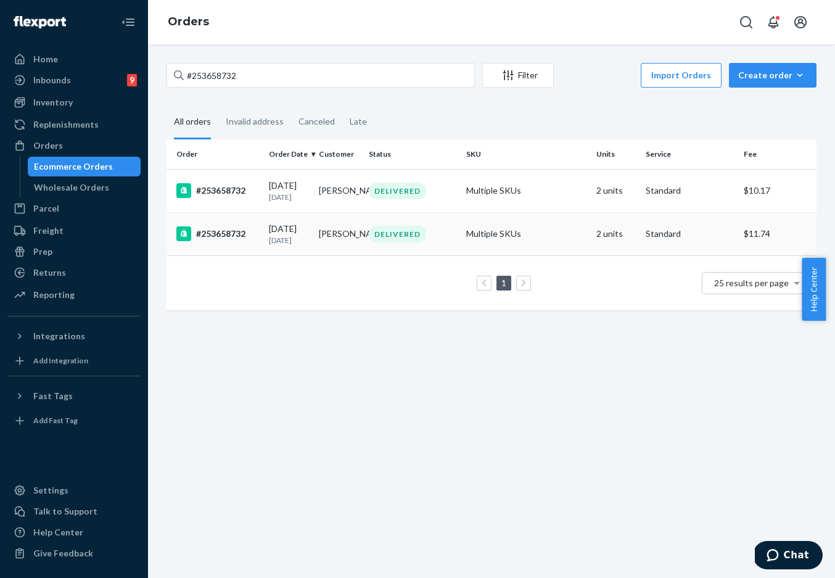
click at [219, 241] on div "#253658732" at bounding box center [217, 233] width 83 height 15
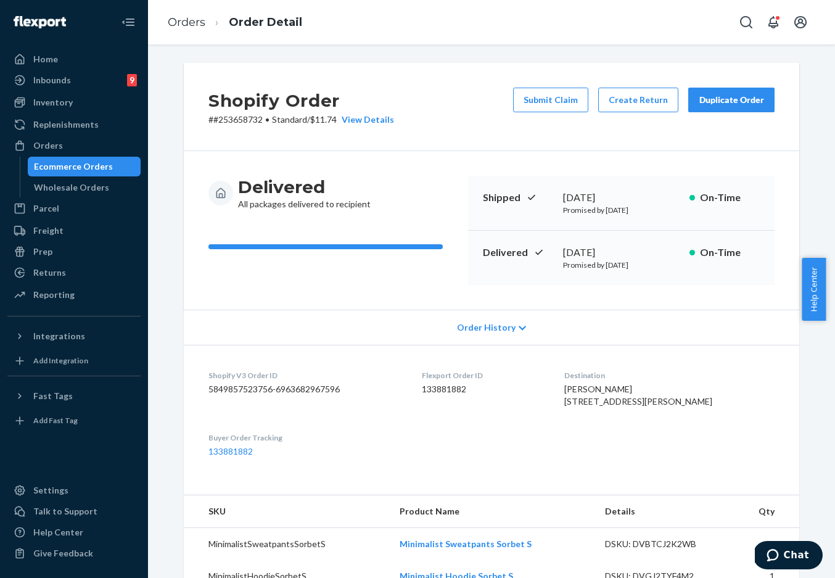
click at [529, 108] on button "Duplicate Order" at bounding box center [731, 100] width 86 height 25
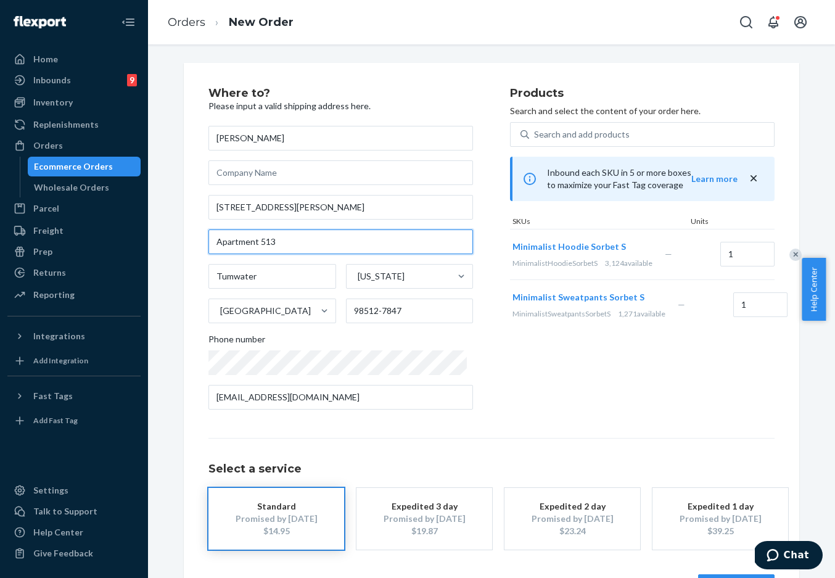
drag, startPoint x: 311, startPoint y: 244, endPoint x: 186, endPoint y: 234, distance: 125.6
click at [186, 234] on div "Where to? Please input a valid shipping address here. [PERSON_NAME] [STREET_ADD…" at bounding box center [492, 343] width 616 height 561
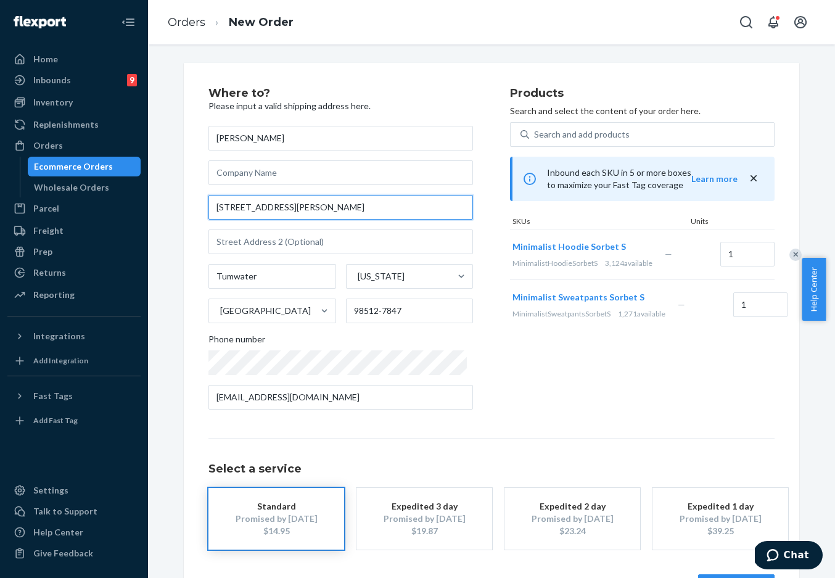
drag, startPoint x: 342, startPoint y: 211, endPoint x: 210, endPoint y: 202, distance: 132.9
click at [210, 202] on input "[STREET_ADDRESS][PERSON_NAME]" at bounding box center [340, 207] width 265 height 25
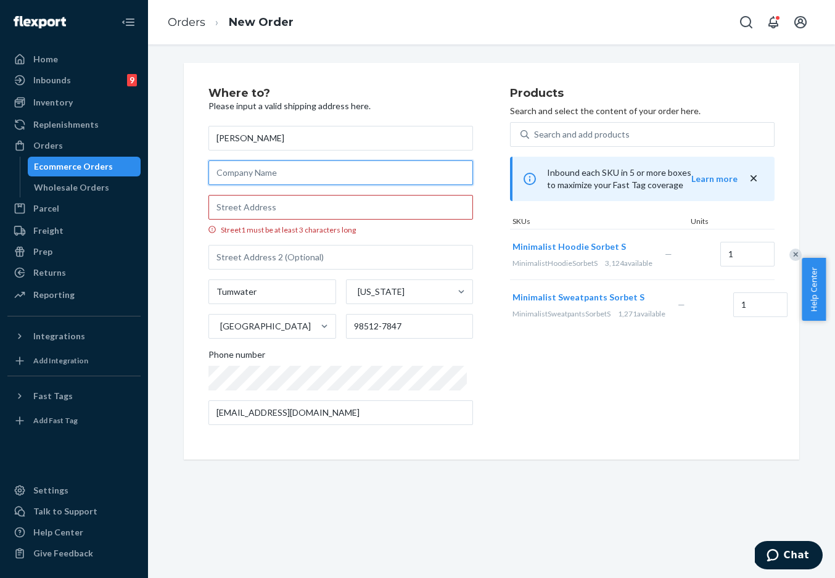
click at [249, 175] on input "text" at bounding box center [340, 172] width 265 height 25
paste input "PO Box 3028 Lacey"
type input "PO Box 3028 Lacey"
click at [270, 204] on input "Street1 must be at least 3 characters long" at bounding box center [340, 207] width 265 height 25
click at [189, 234] on div "Where to? Please input a valid shipping address here. [PERSON_NAME][GEOGRAPHIC_…" at bounding box center [492, 261] width 616 height 397
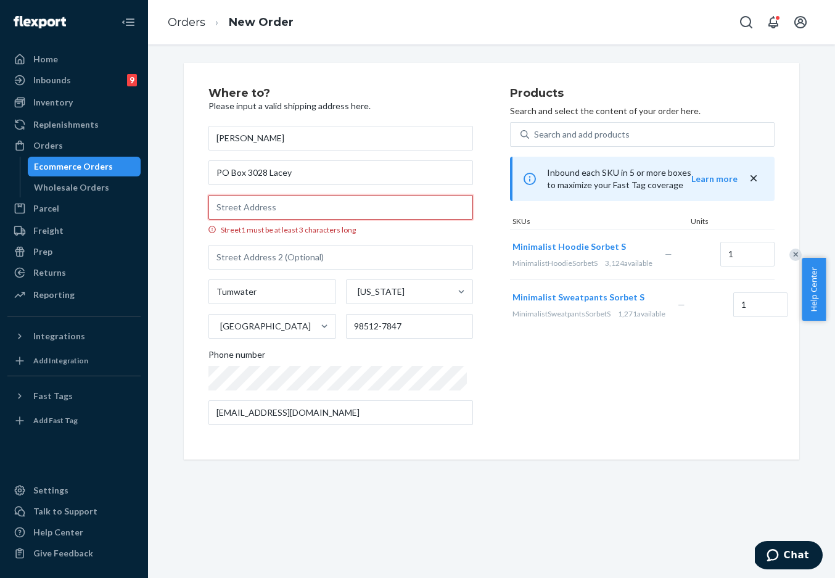
click at [287, 213] on input "Street1 must be at least 3 characters long" at bounding box center [340, 207] width 265 height 25
drag, startPoint x: 287, startPoint y: 213, endPoint x: 287, endPoint y: 220, distance: 6.2
click at [287, 213] on input "Street1 must be at least 3 characters long" at bounding box center [340, 207] width 265 height 25
click at [474, 295] on div "Where to? Please input a valid shipping address here. [PERSON_NAME][GEOGRAPHIC_…" at bounding box center [359, 261] width 302 height 347
click at [175, 23] on link "Orders" at bounding box center [187, 22] width 38 height 14
